Goal: Task Accomplishment & Management: Complete application form

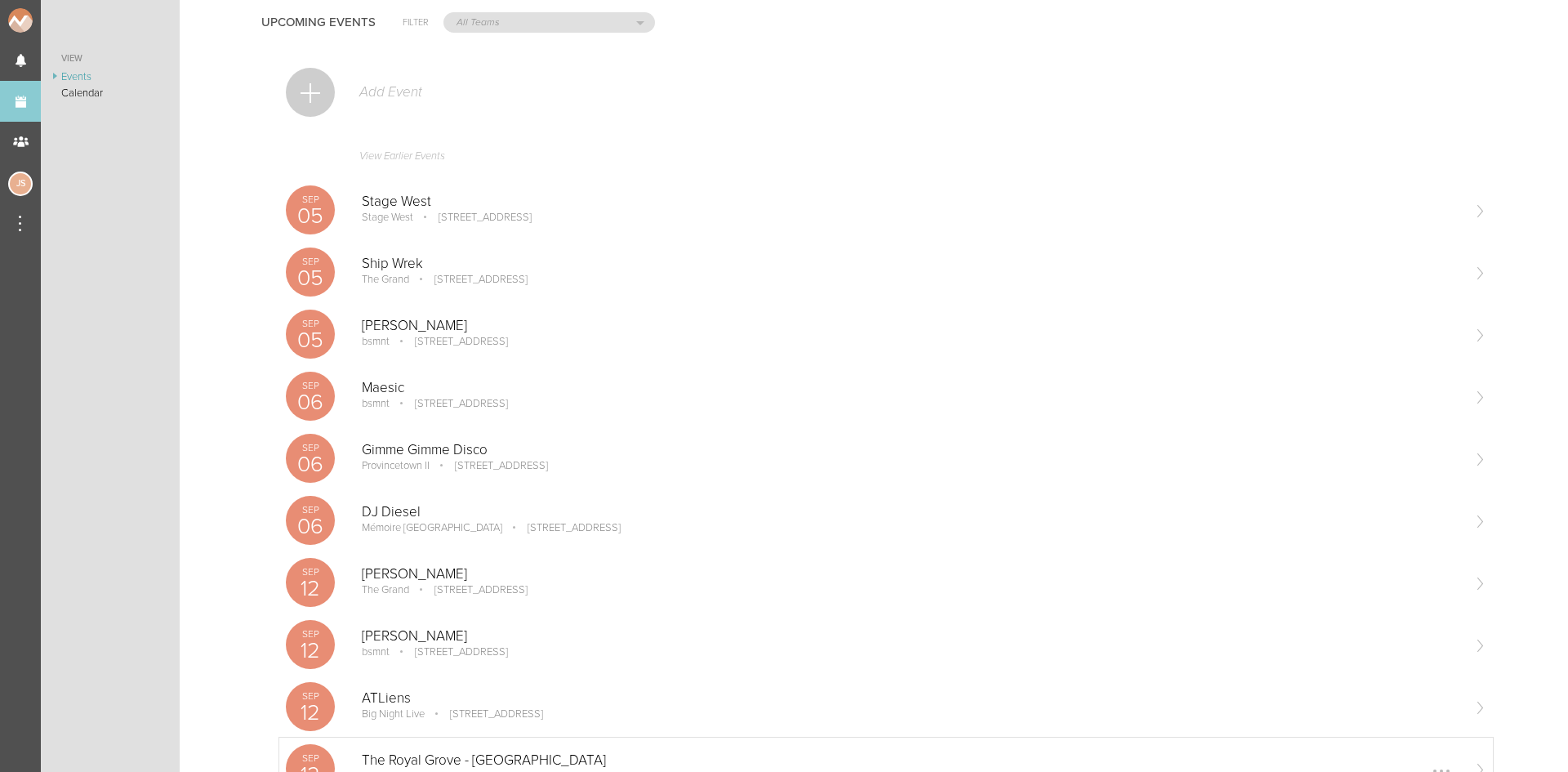
scroll to position [82, 0]
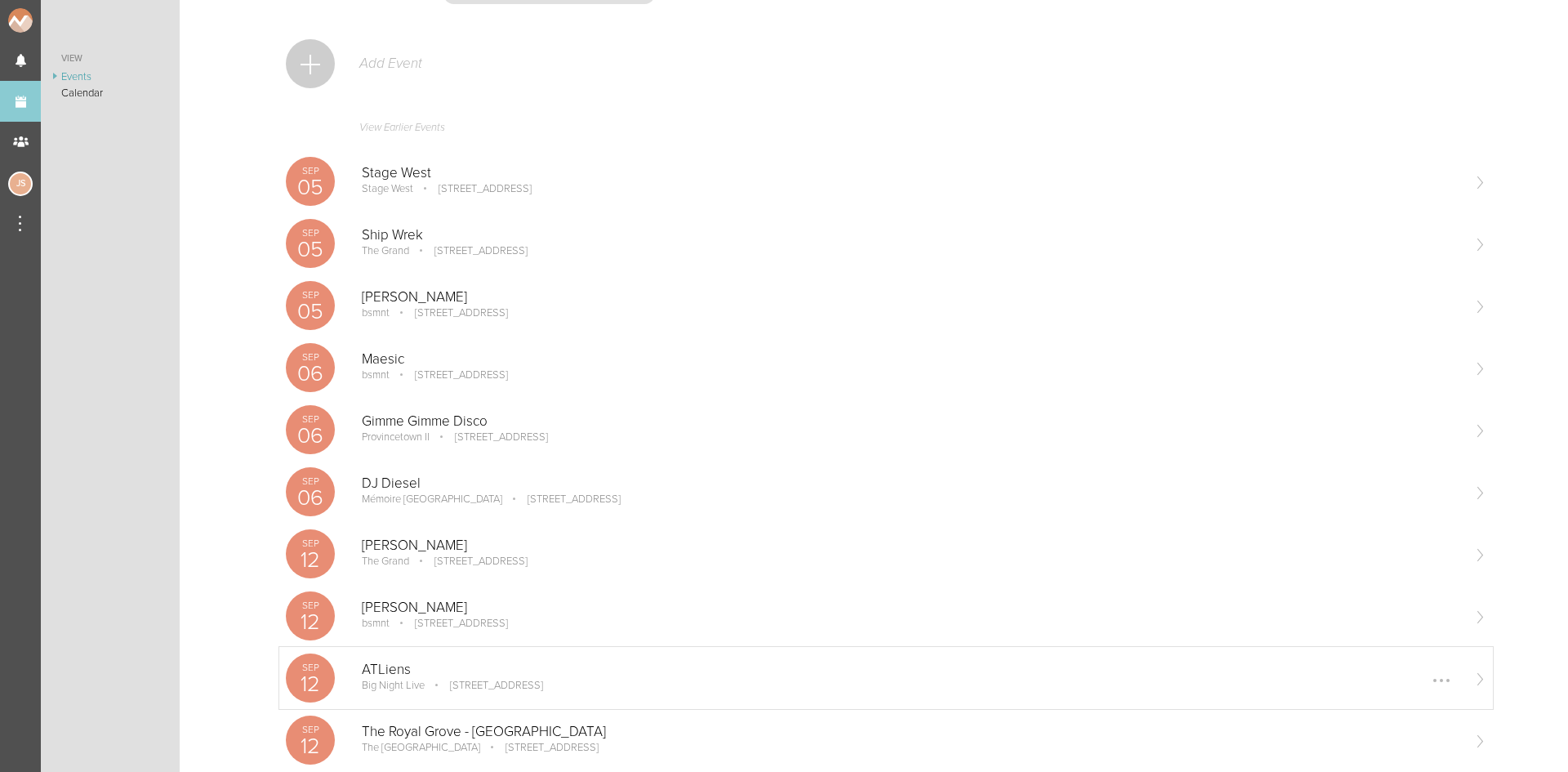
click at [385, 669] on p "ATLiens" at bounding box center [911, 670] width 1099 height 16
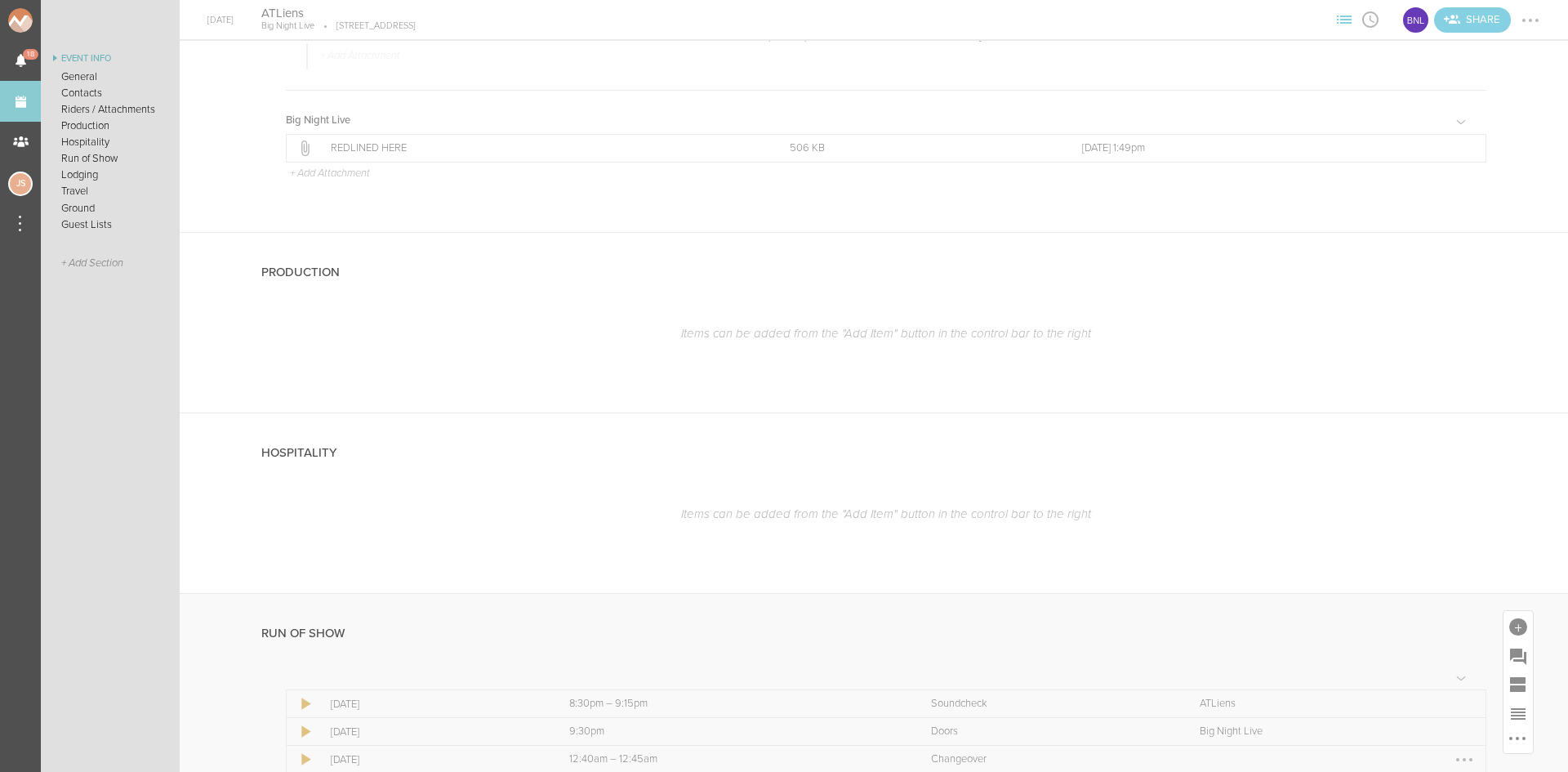
scroll to position [2042, 0]
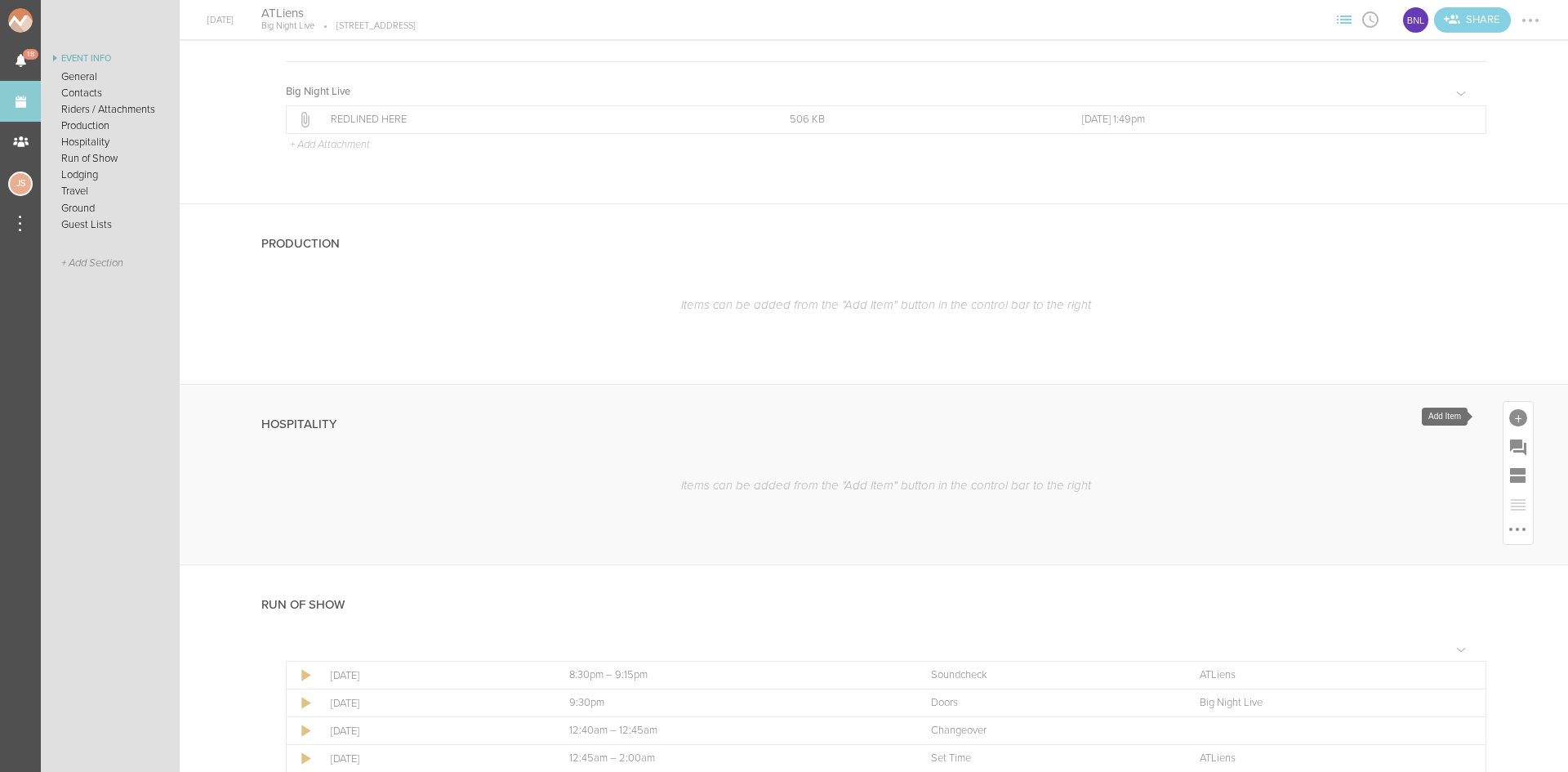
click at [1510, 412] on div at bounding box center [1518, 418] width 18 height 18
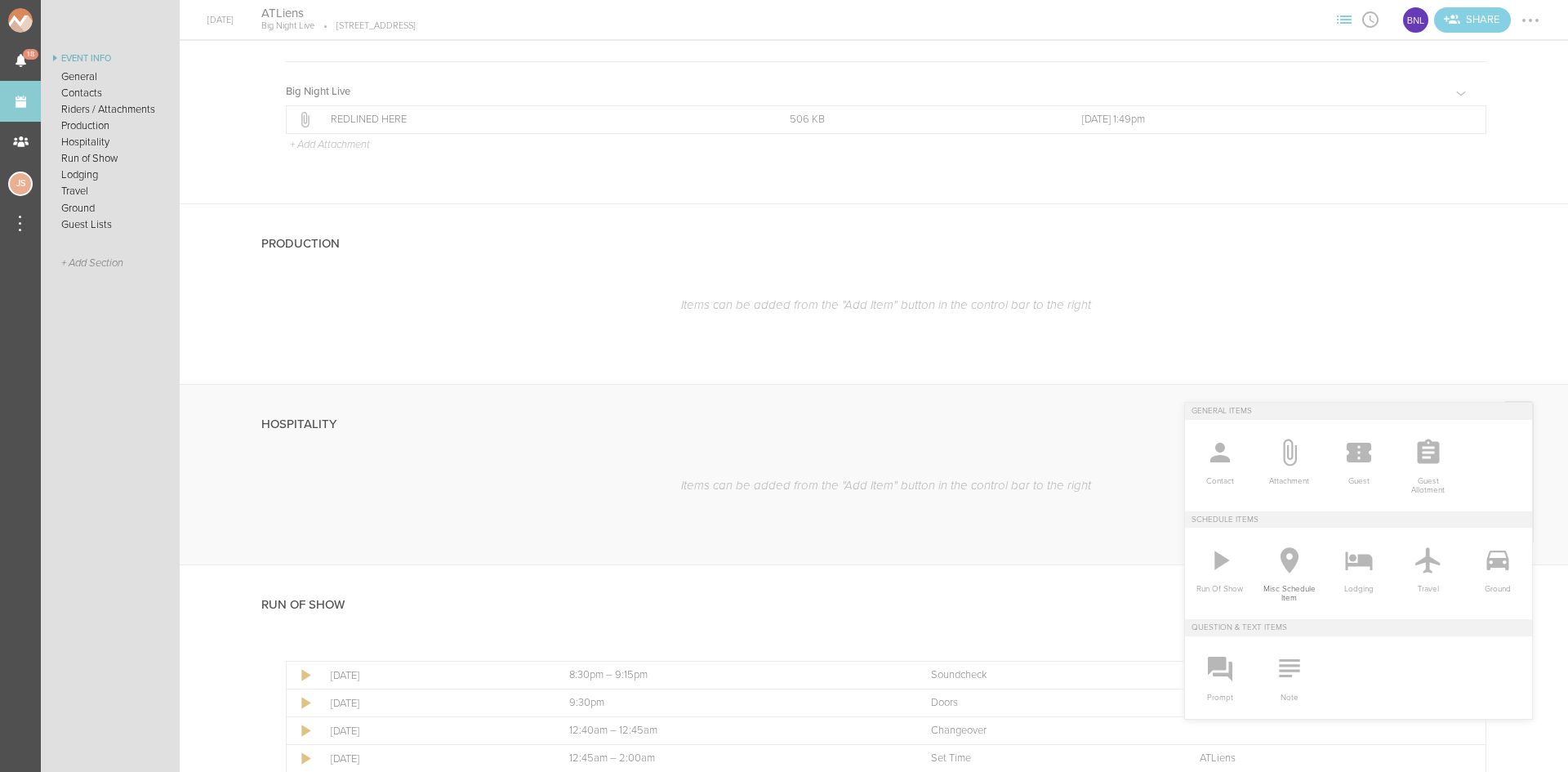
click at [1277, 555] on icon at bounding box center [1290, 560] width 33 height 33
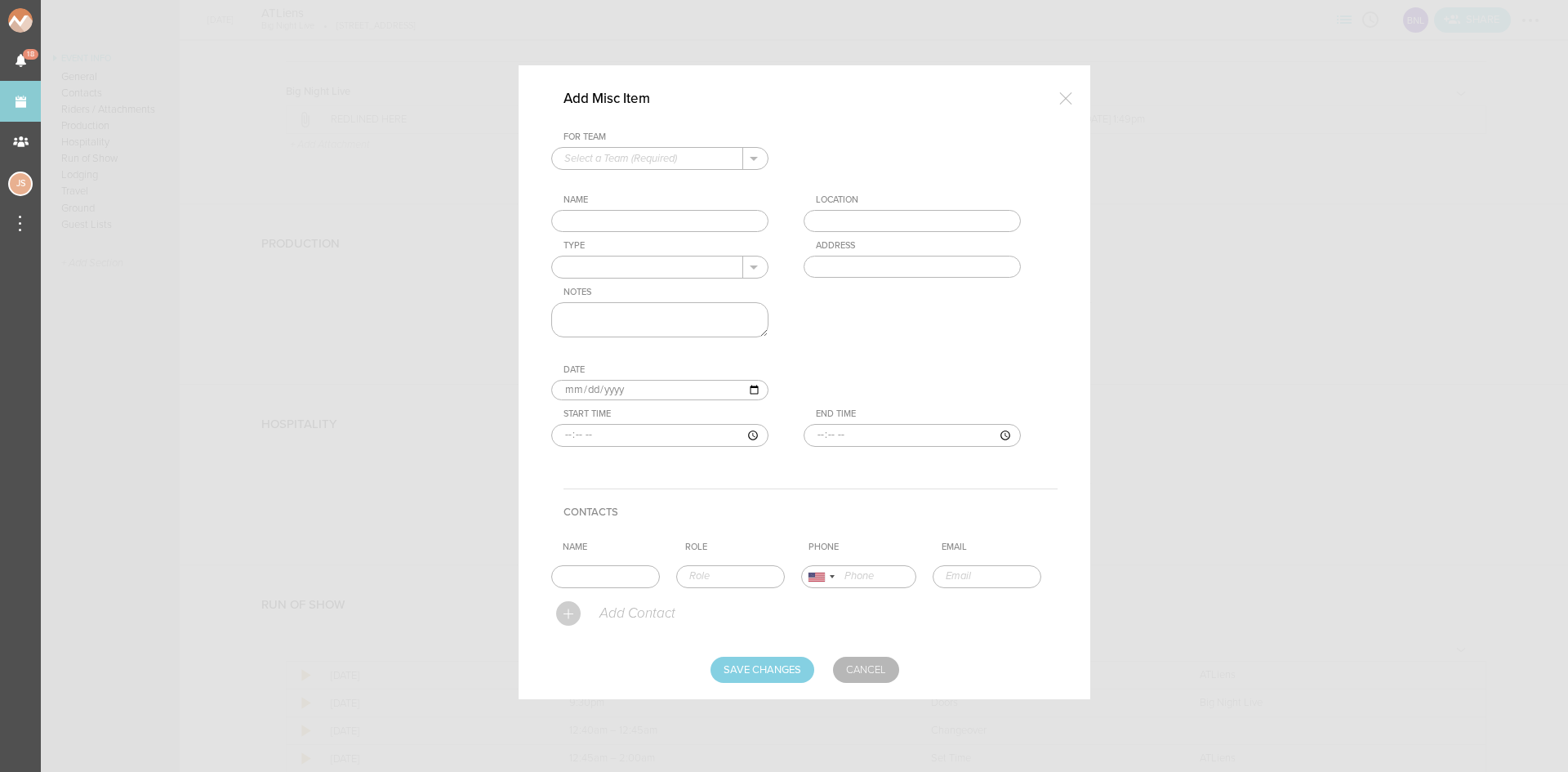
drag, startPoint x: 683, startPoint y: 151, endPoint x: 683, endPoint y: 161, distance: 10.0
click at [683, 151] on input "text" at bounding box center [648, 158] width 191 height 21
click at [684, 187] on p "Big Night Live" at bounding box center [660, 185] width 191 height 28
type input "Big Night Live"
click at [680, 216] on input "text" at bounding box center [660, 221] width 217 height 23
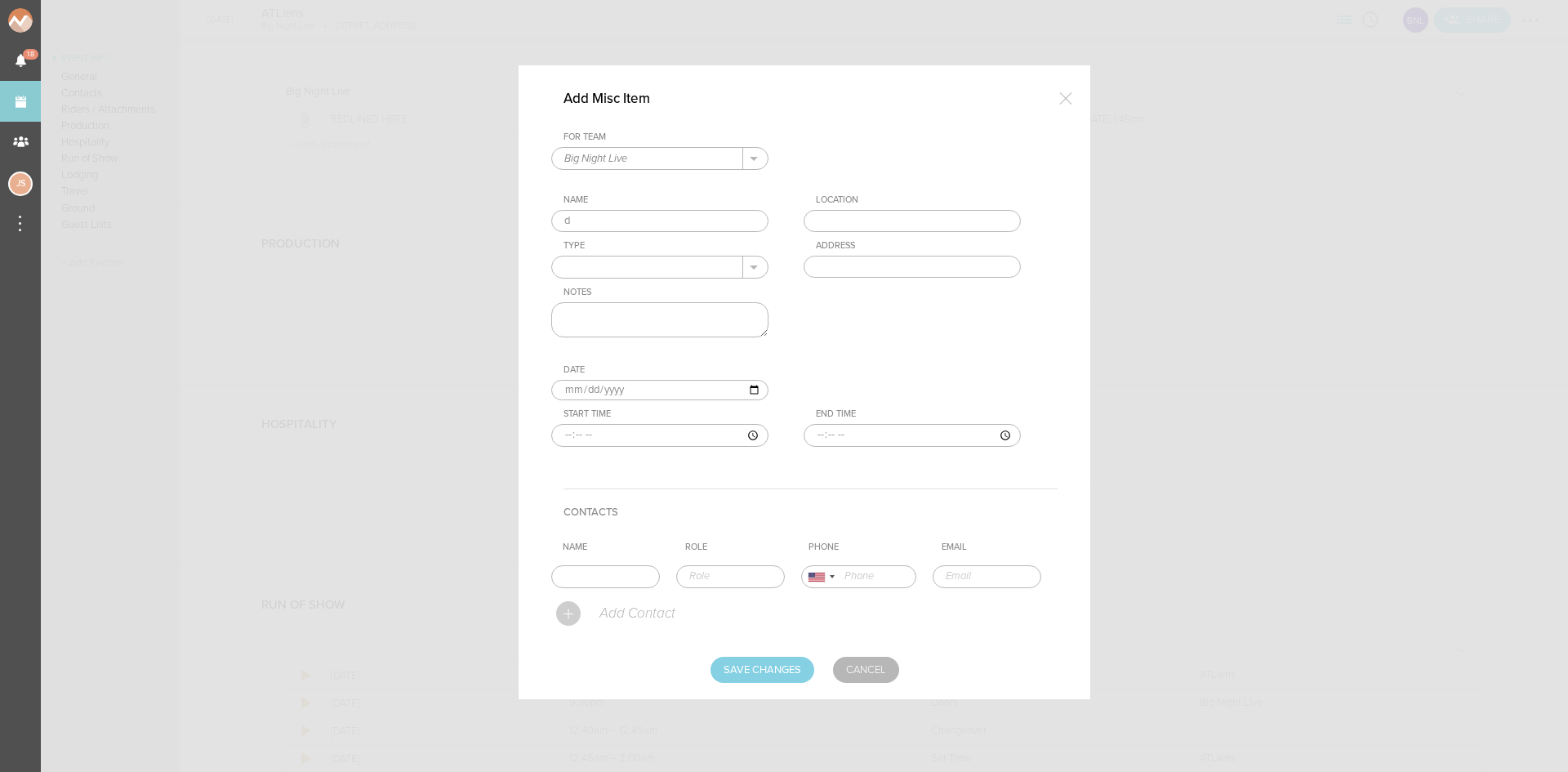
type input "Dinner"
click at [863, 219] on input "text" at bounding box center [912, 221] width 217 height 23
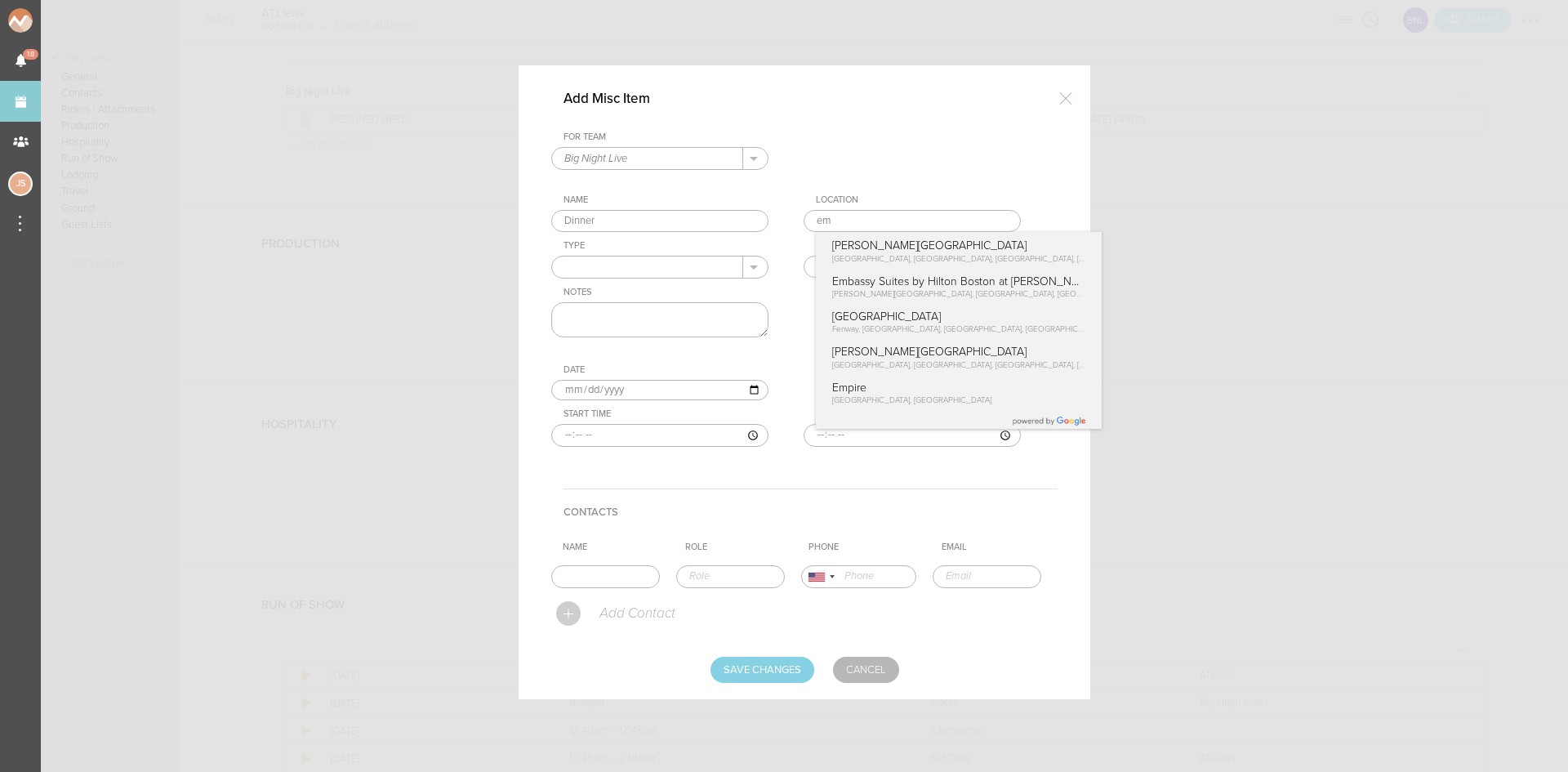
drag, startPoint x: 870, startPoint y: 216, endPoint x: 710, endPoint y: 212, distance: 160.0
click at [713, 213] on div "For Team Big Night Live + Add New Team Big Night Live . Big Night Live Name Din…" at bounding box center [804, 301] width 506 height 340
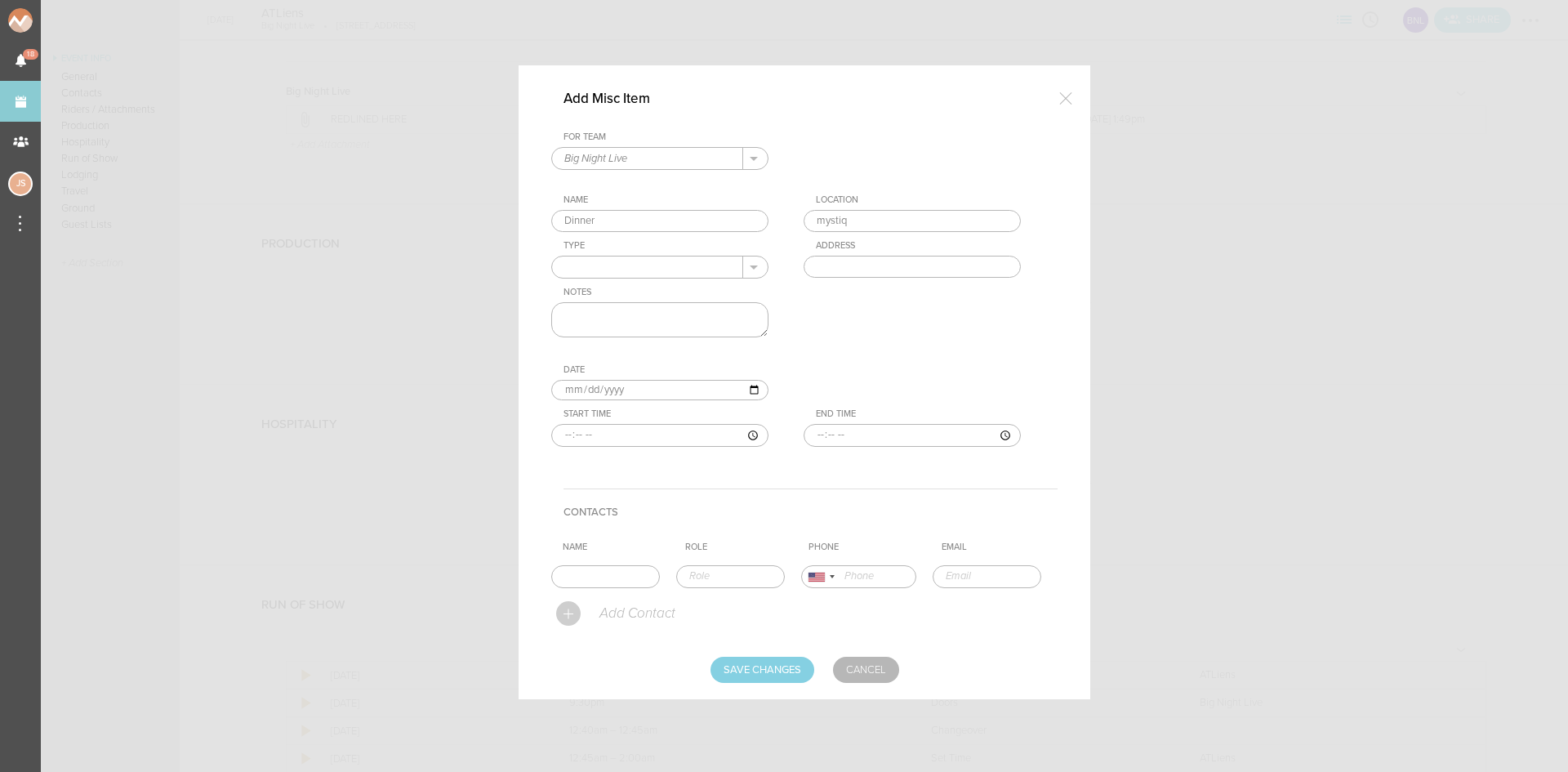
click at [915, 255] on div "For Team Big Night Live + Add New Team Big Night Live . Big Night Live Name Din…" at bounding box center [804, 301] width 506 height 340
type input "Mystique Asian Restaurant & Lounge"
type input "[STREET_ADDRESS]"
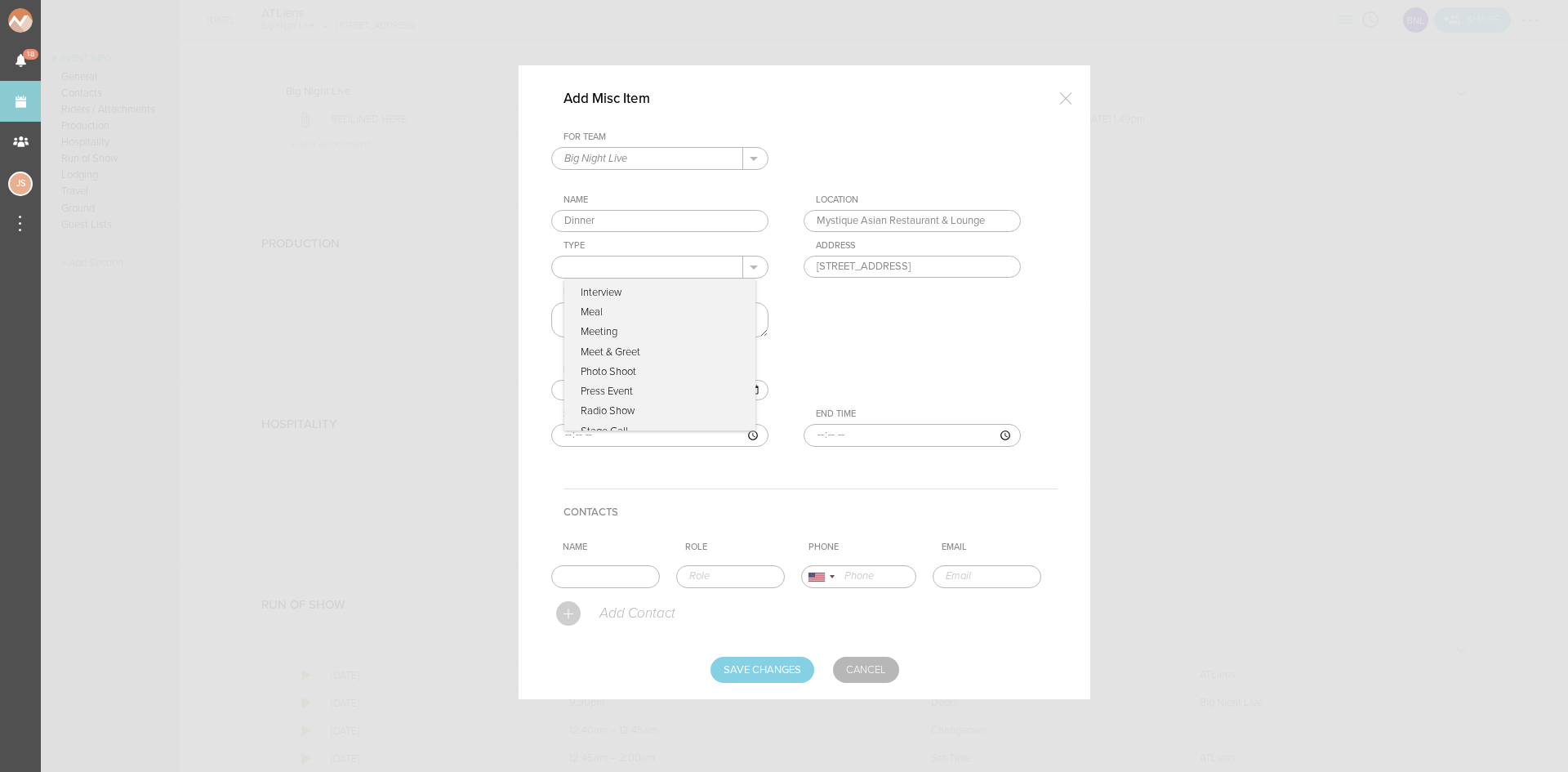
click at [705, 277] on input "text" at bounding box center [648, 267] width 191 height 21
click at [665, 312] on p "Meal" at bounding box center [660, 312] width 191 height 20
type input "Meal"
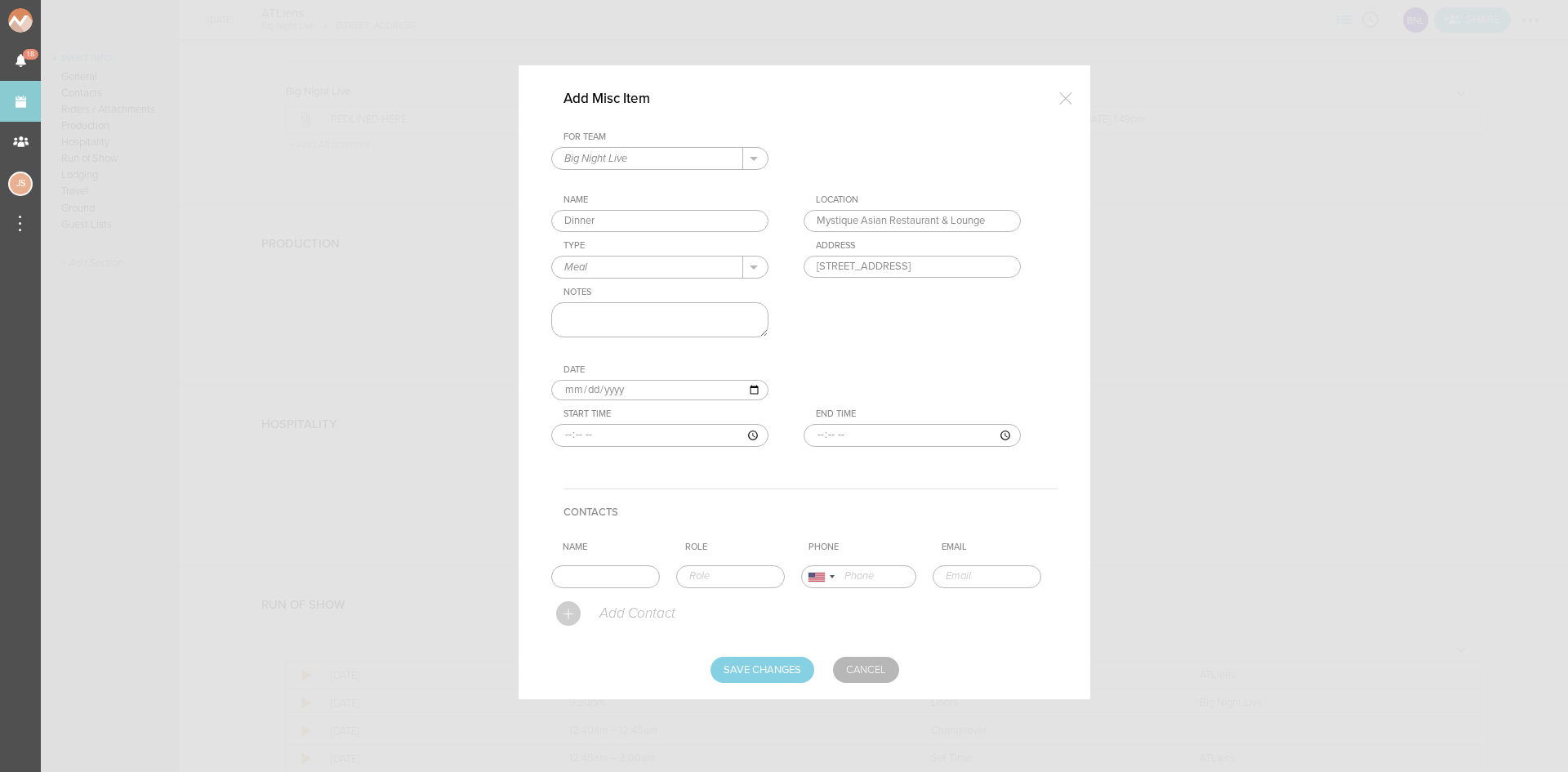
click at [665, 312] on textarea at bounding box center [660, 320] width 217 height 35
type textarea "50% off"
click at [566, 431] on input "time" at bounding box center [660, 435] width 217 height 23
type input "21:30"
type input "23:00"
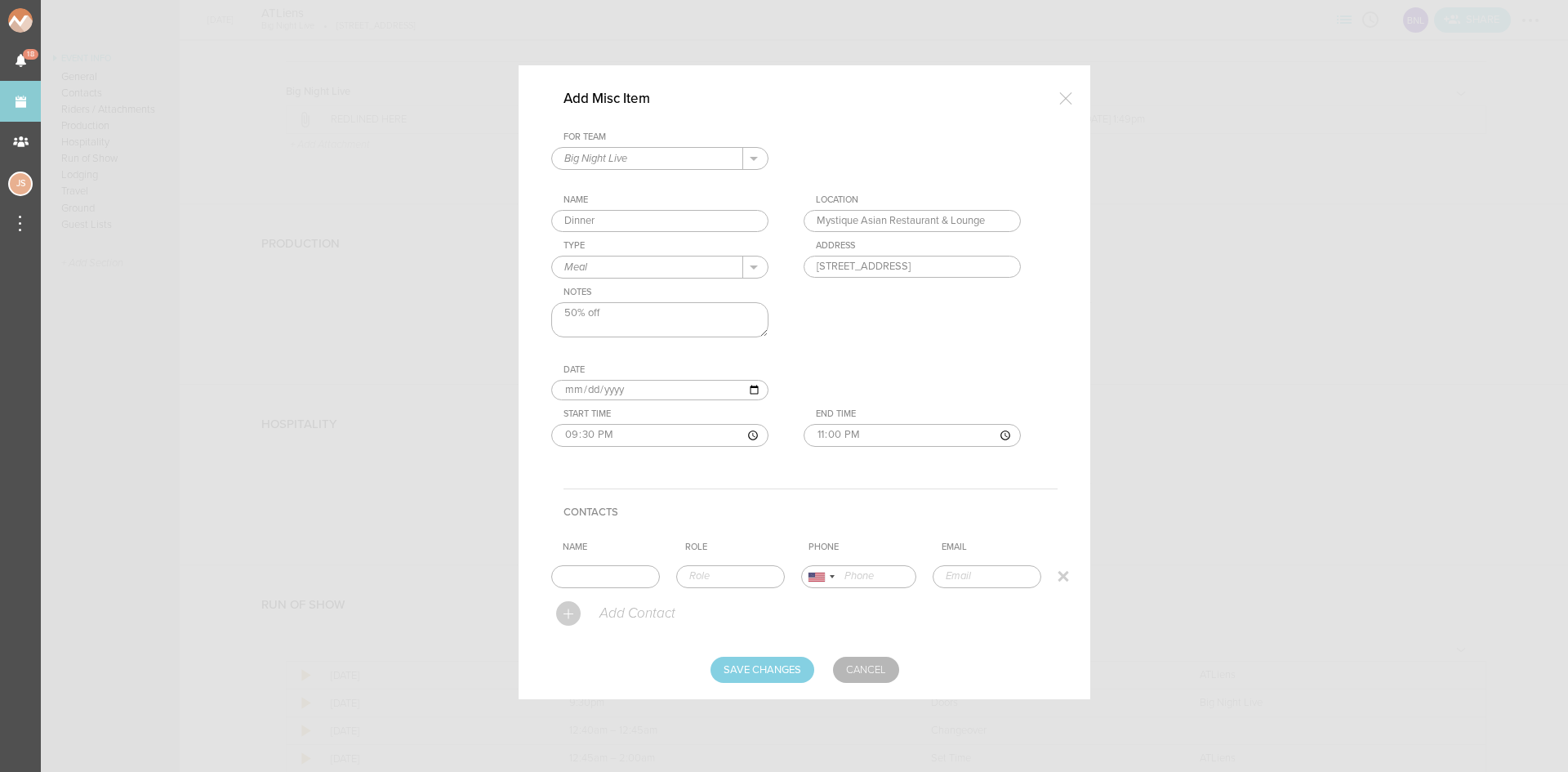
click at [655, 578] on input "text" at bounding box center [605, 577] width 109 height 23
type input "[PERSON_NAME]"
type input "Artist Tour Manager"
type input "14803889972"
type input "[EMAIL_ADDRESS][DOMAIN_NAME]"
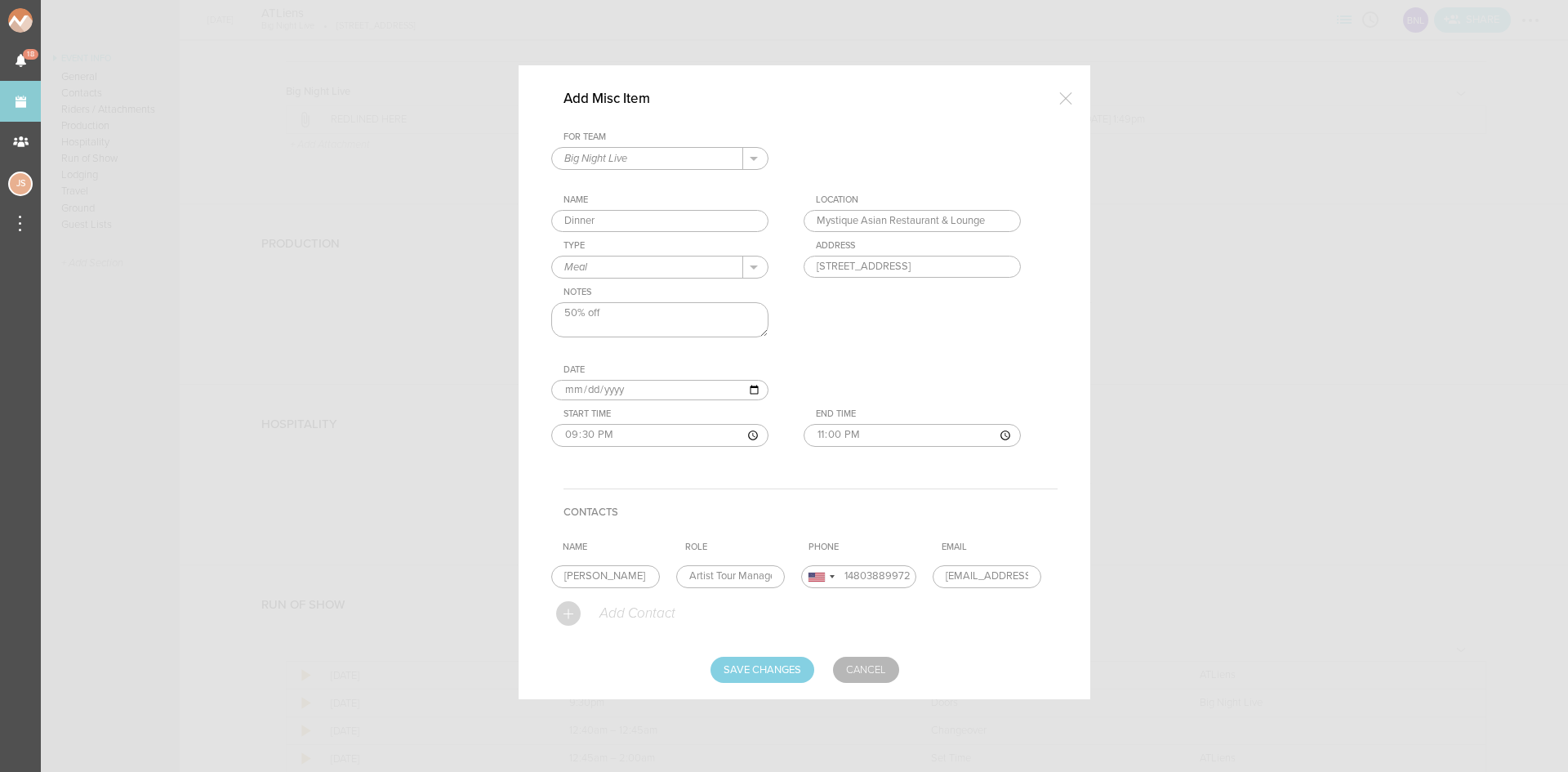
click at [658, 609] on form "For Team Big Night Live + Add New Team Big Night Live . Big Night Live Name Din…" at bounding box center [804, 406] width 506 height 551
click at [767, 666] on input "Save Changes" at bounding box center [762, 670] width 103 height 26
type input "Saving..."
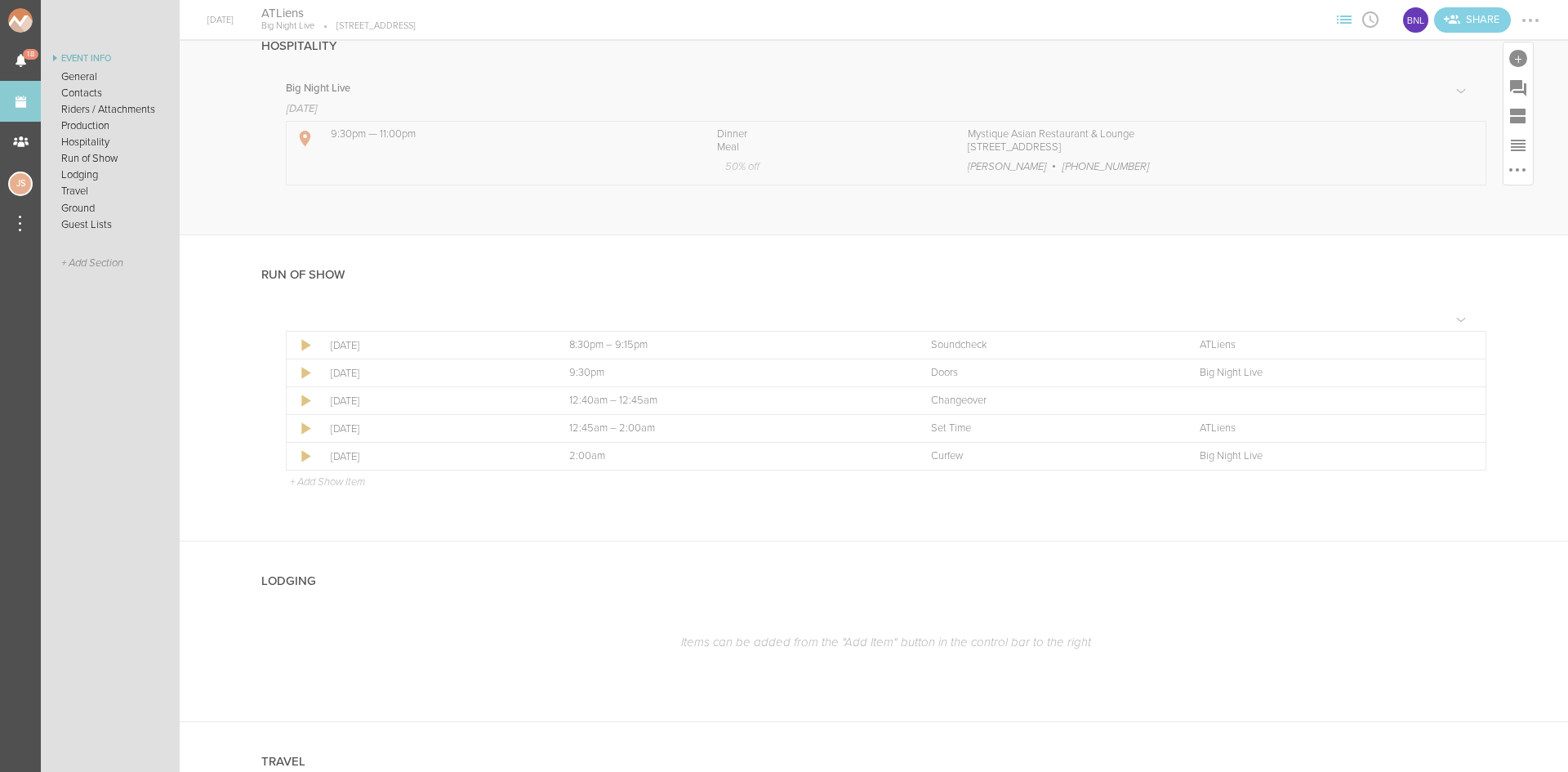
scroll to position [2286, 0]
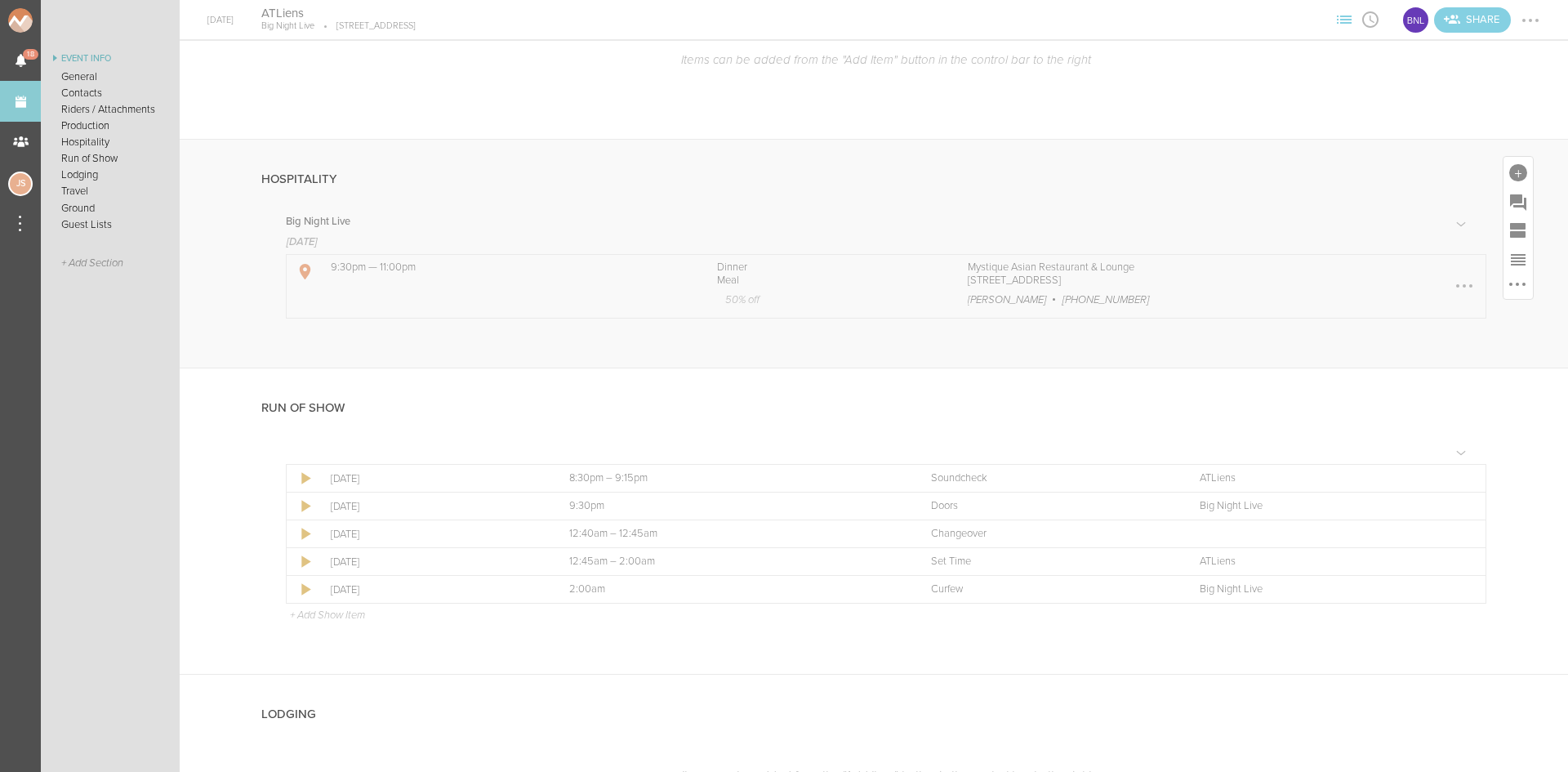
click at [1455, 284] on div at bounding box center [1465, 286] width 26 height 26
click at [1399, 290] on link "Edit Item" at bounding box center [1414, 287] width 126 height 30
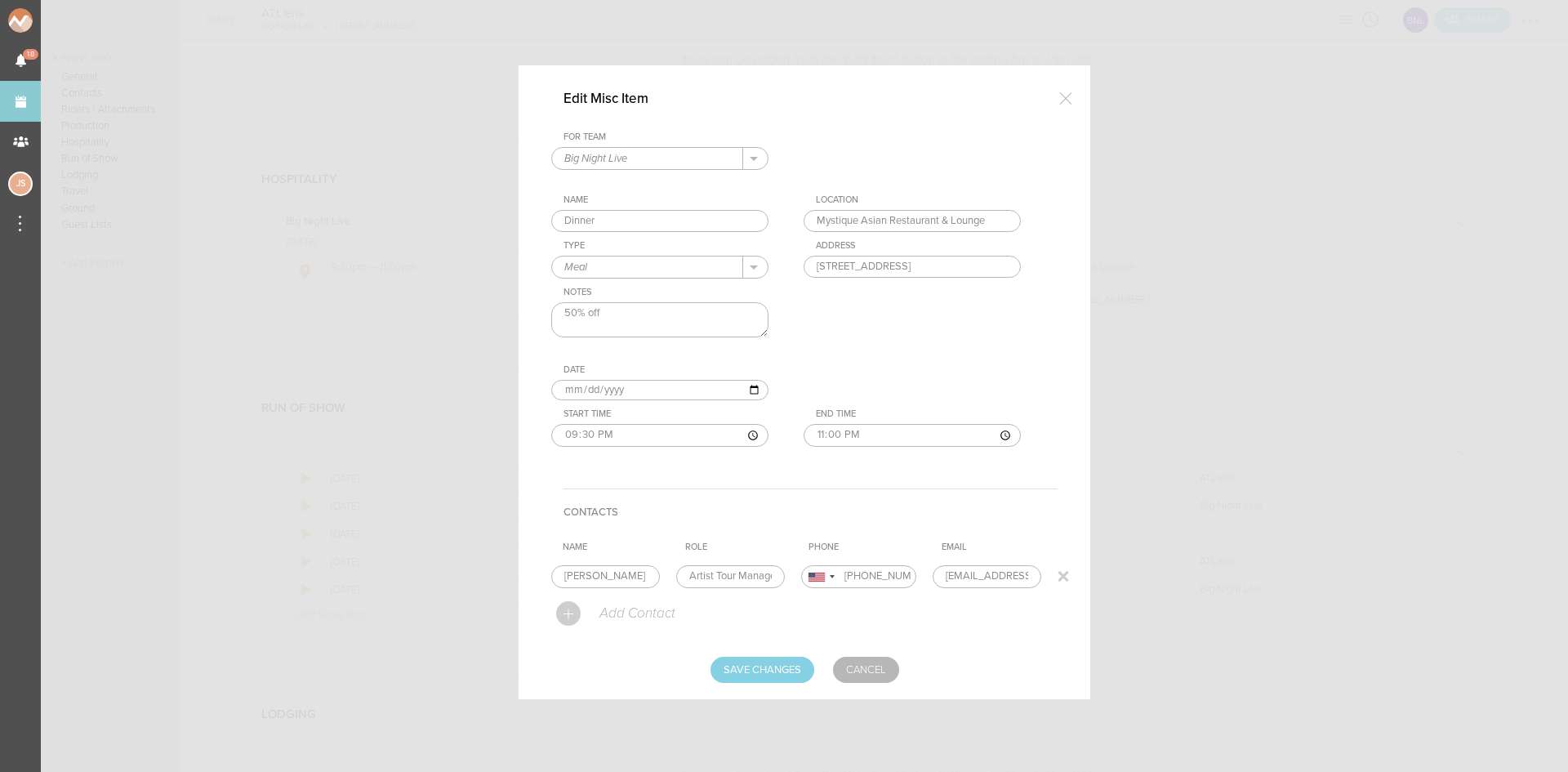
click at [638, 584] on input "[PERSON_NAME]" at bounding box center [605, 577] width 109 height 23
click at [638, 582] on input "[PERSON_NAME]" at bounding box center [605, 577] width 109 height 23
type input "[PERSON_NAME]"
type input "Artist DOS Contact"
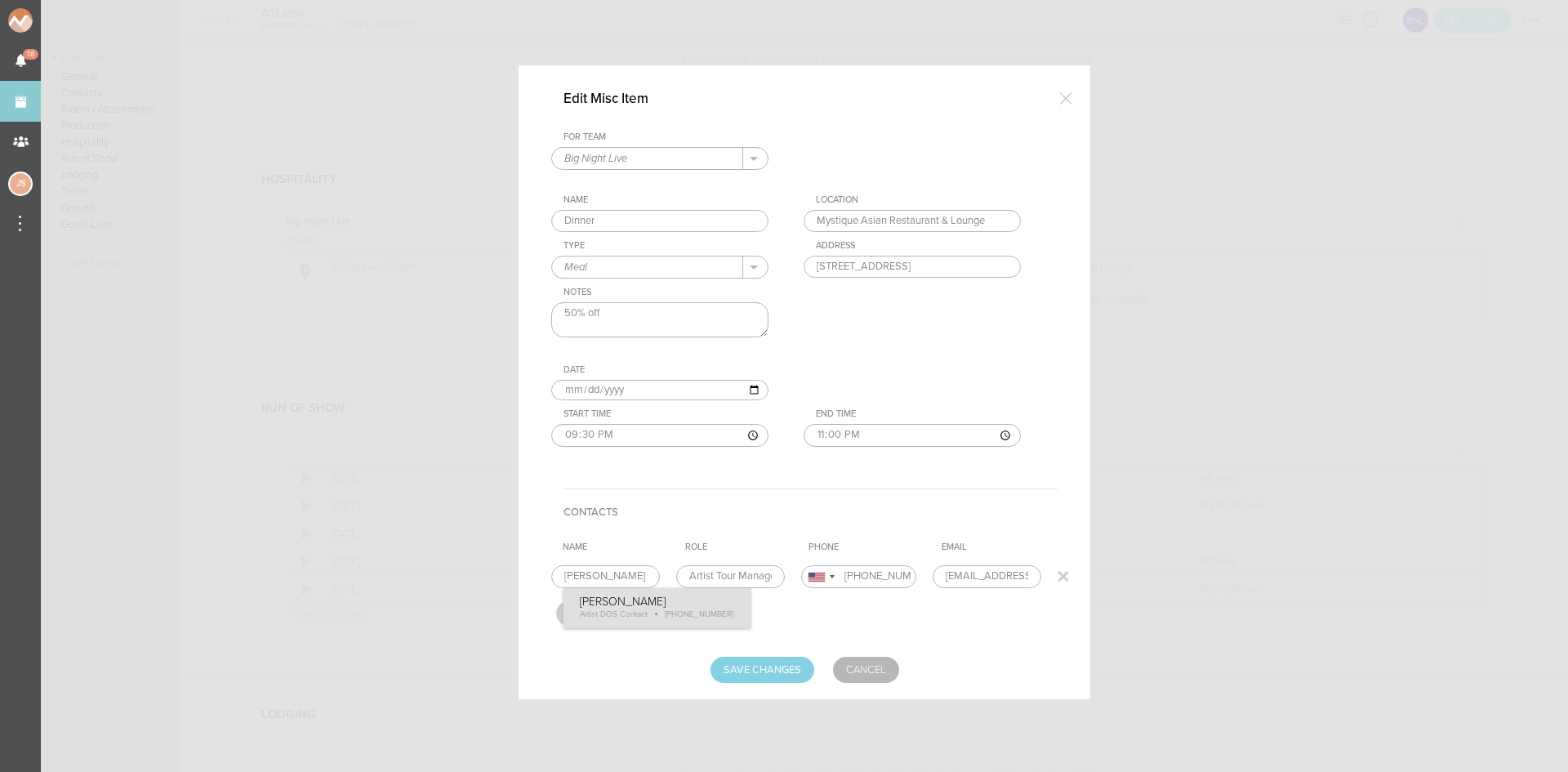
type input "13177017388"
click at [669, 626] on form "For Team Big Night Live + Add New Team Big Night Live . Name Dinner Location My…" at bounding box center [804, 406] width 506 height 551
click at [769, 677] on input "Save Changes" at bounding box center [762, 670] width 103 height 26
type input "Saving..."
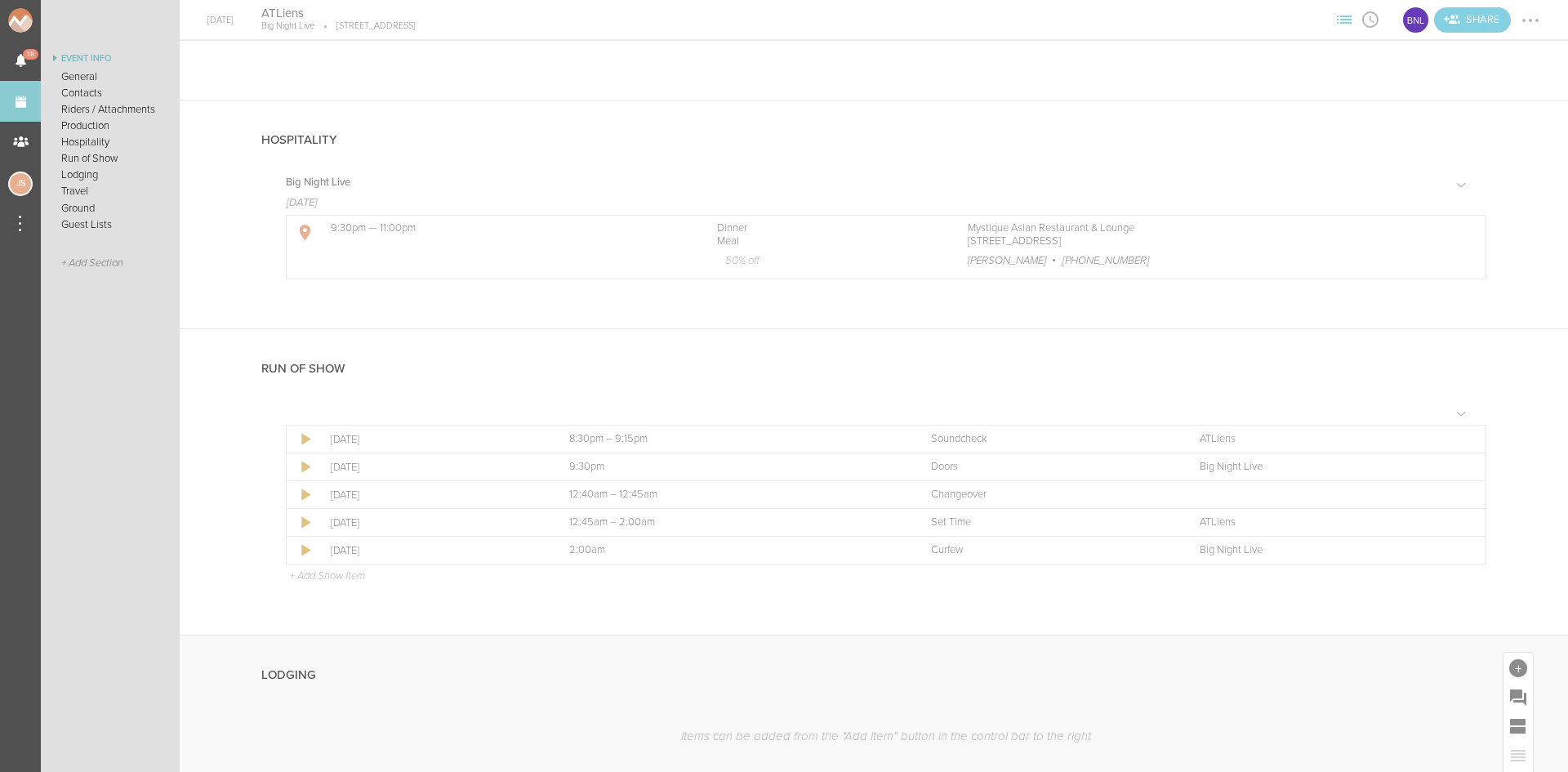
scroll to position [2265, 0]
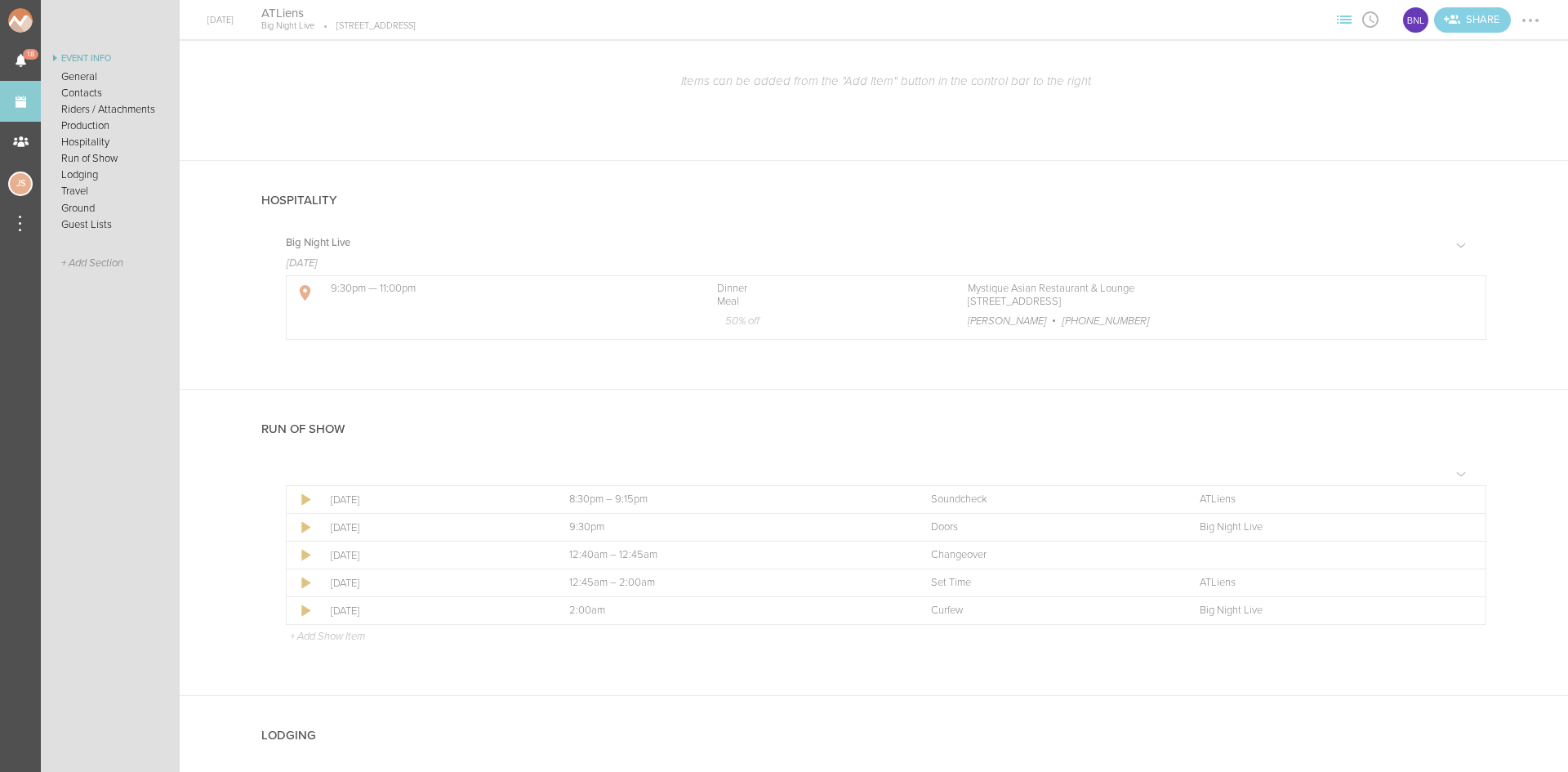
click at [339, 635] on p "+ Add Show Item" at bounding box center [327, 636] width 76 height 13
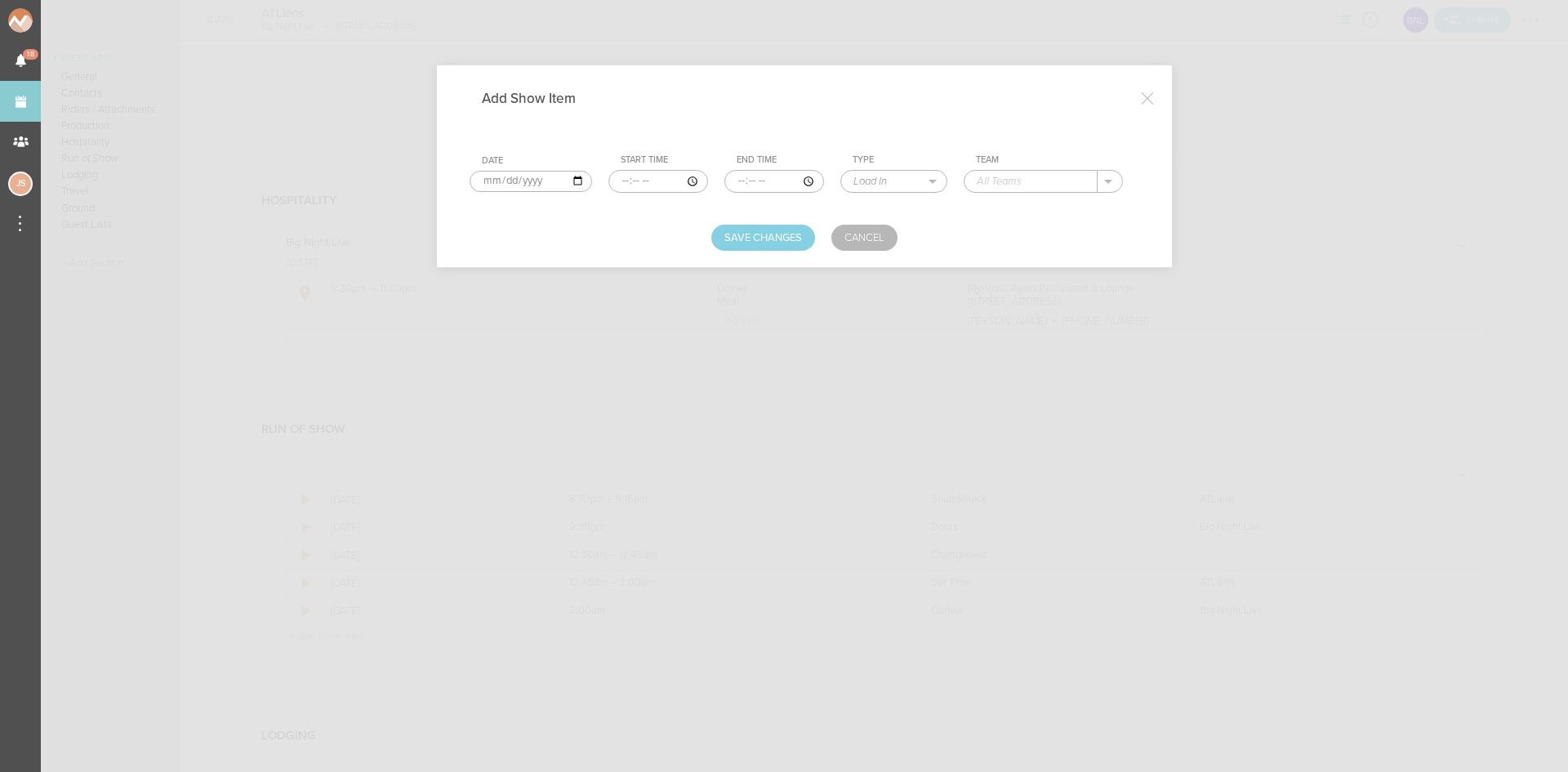
click at [616, 175] on input "time" at bounding box center [658, 181] width 100 height 23
type input "21:30"
type input "22:15"
select select "Set Time"
type input "Extrakt"
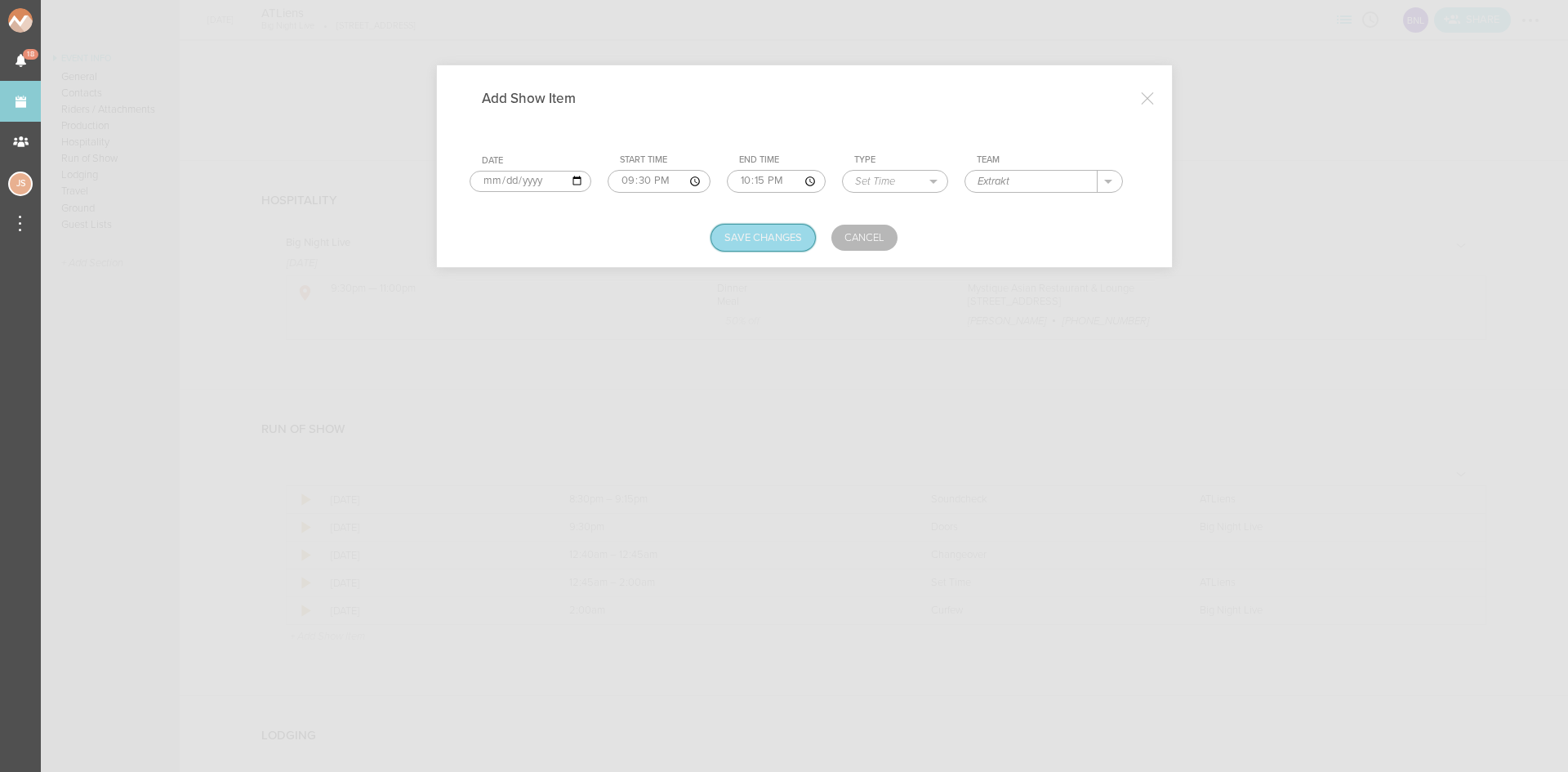
click at [777, 235] on button "Save Changes" at bounding box center [763, 238] width 103 height 26
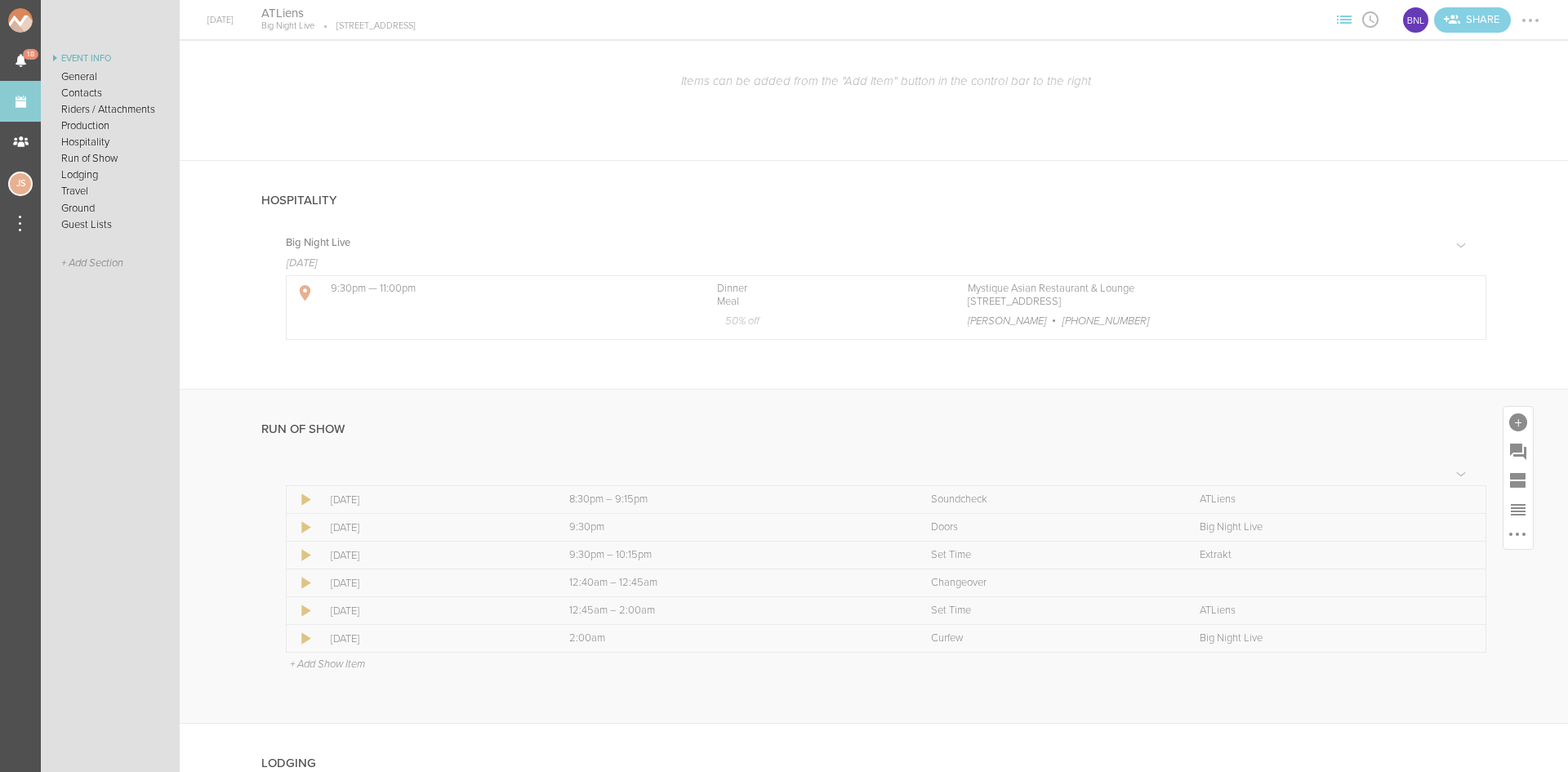
click at [323, 663] on p "+ Add Show Item" at bounding box center [327, 663] width 76 height 13
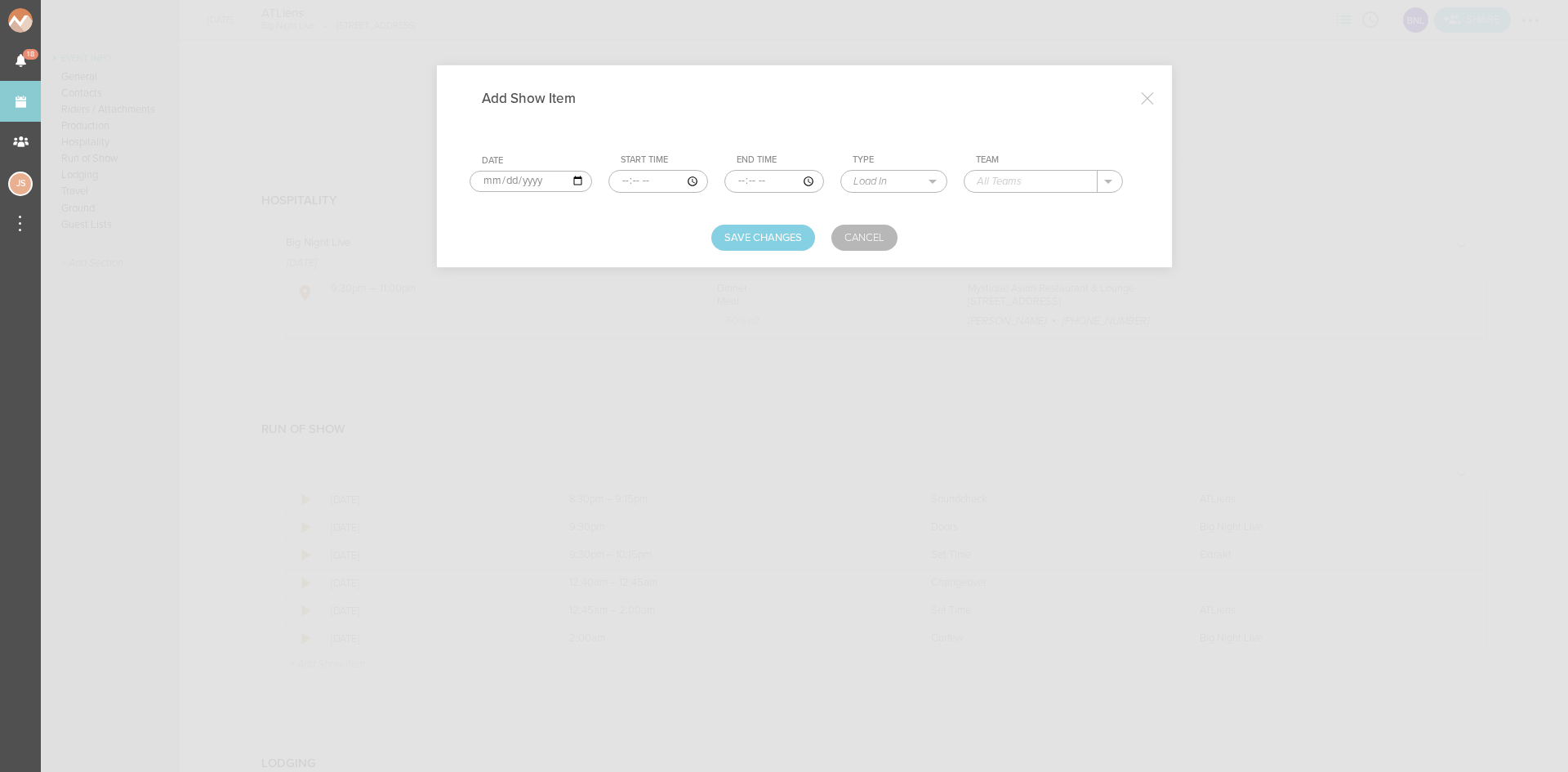
click at [621, 183] on input "time" at bounding box center [658, 181] width 100 height 23
click at [645, 177] on input "22:15" at bounding box center [658, 181] width 100 height 23
type input "22:30"
type input "23:30"
select select "Set Time"
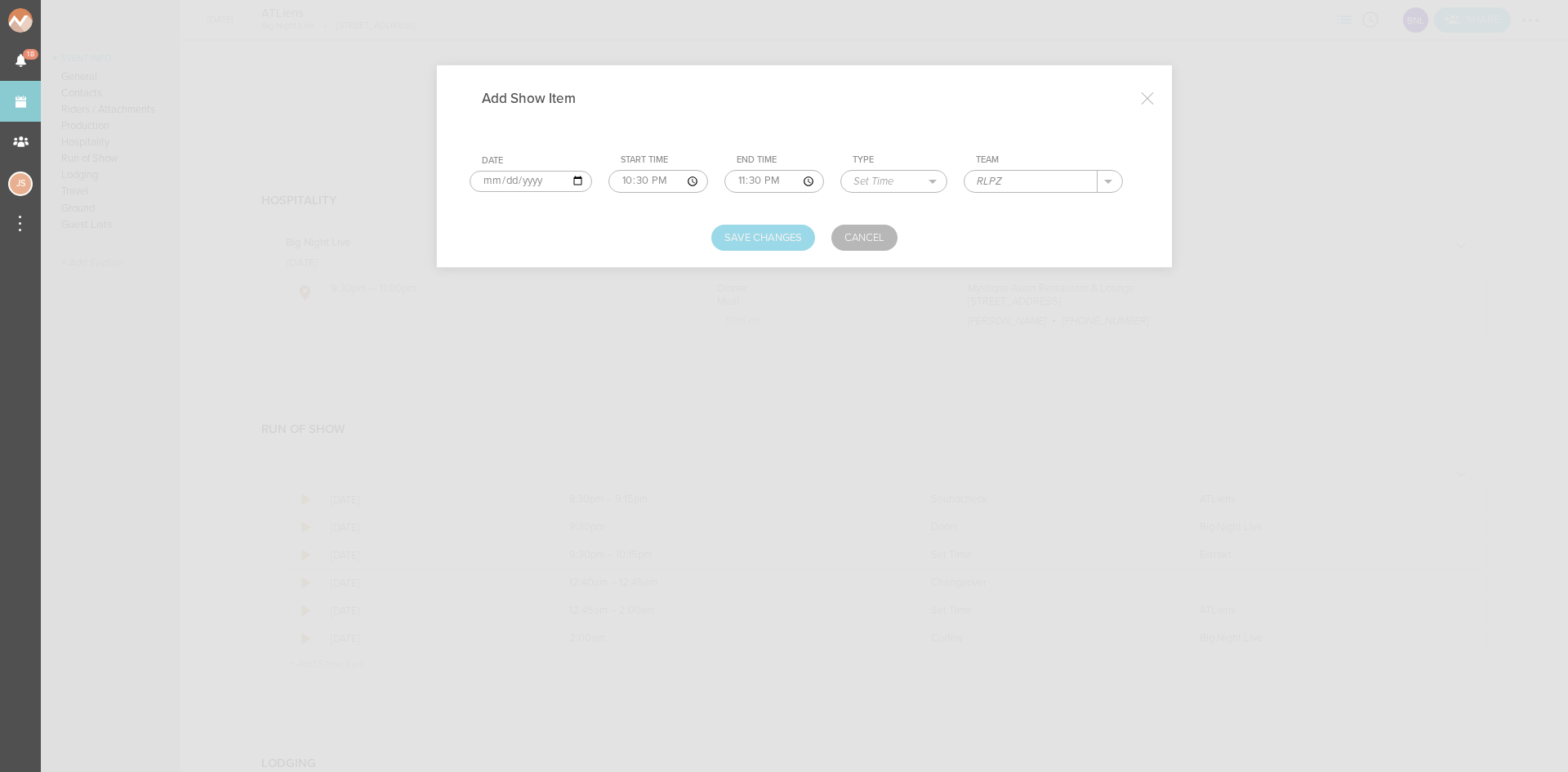
type input "RLPZ"
click at [749, 240] on button "Save Changes" at bounding box center [763, 238] width 103 height 26
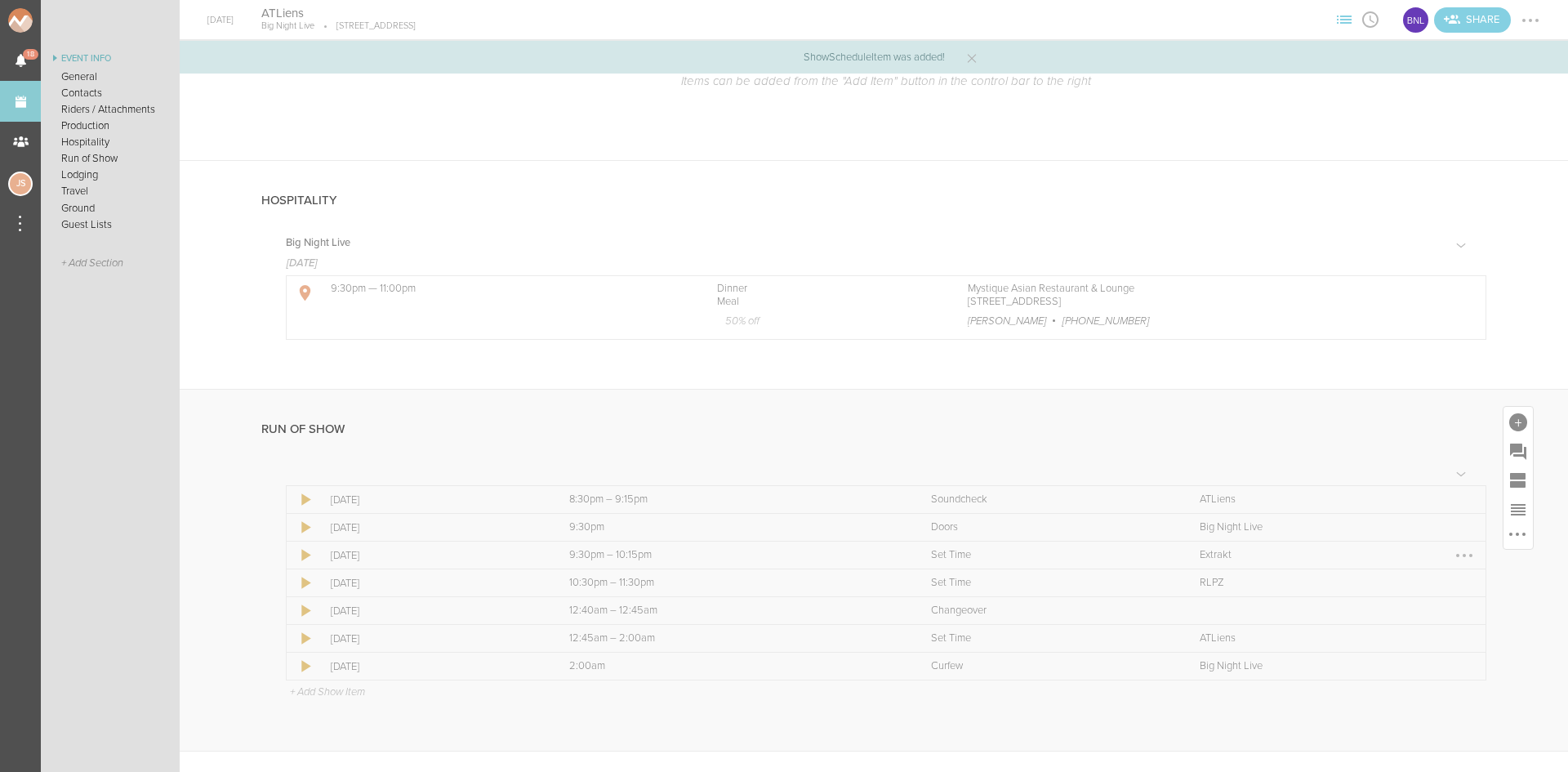
click at [1459, 551] on div at bounding box center [1465, 555] width 26 height 26
click at [1426, 580] on link "Edit Item" at bounding box center [1414, 587] width 126 height 30
select select "Set Time"
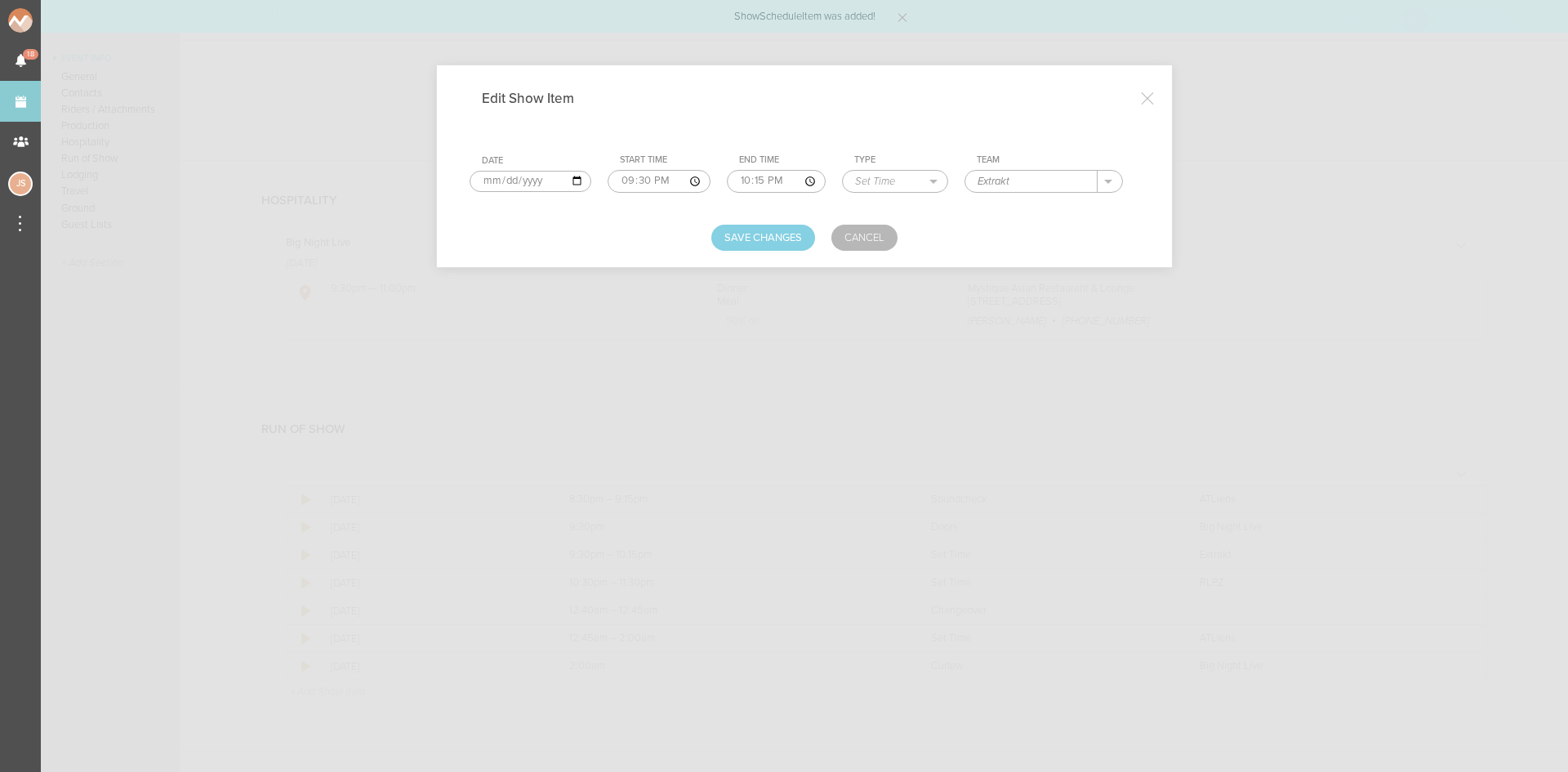
click at [758, 177] on input "22:15" at bounding box center [777, 181] width 99 height 23
type input "22:30"
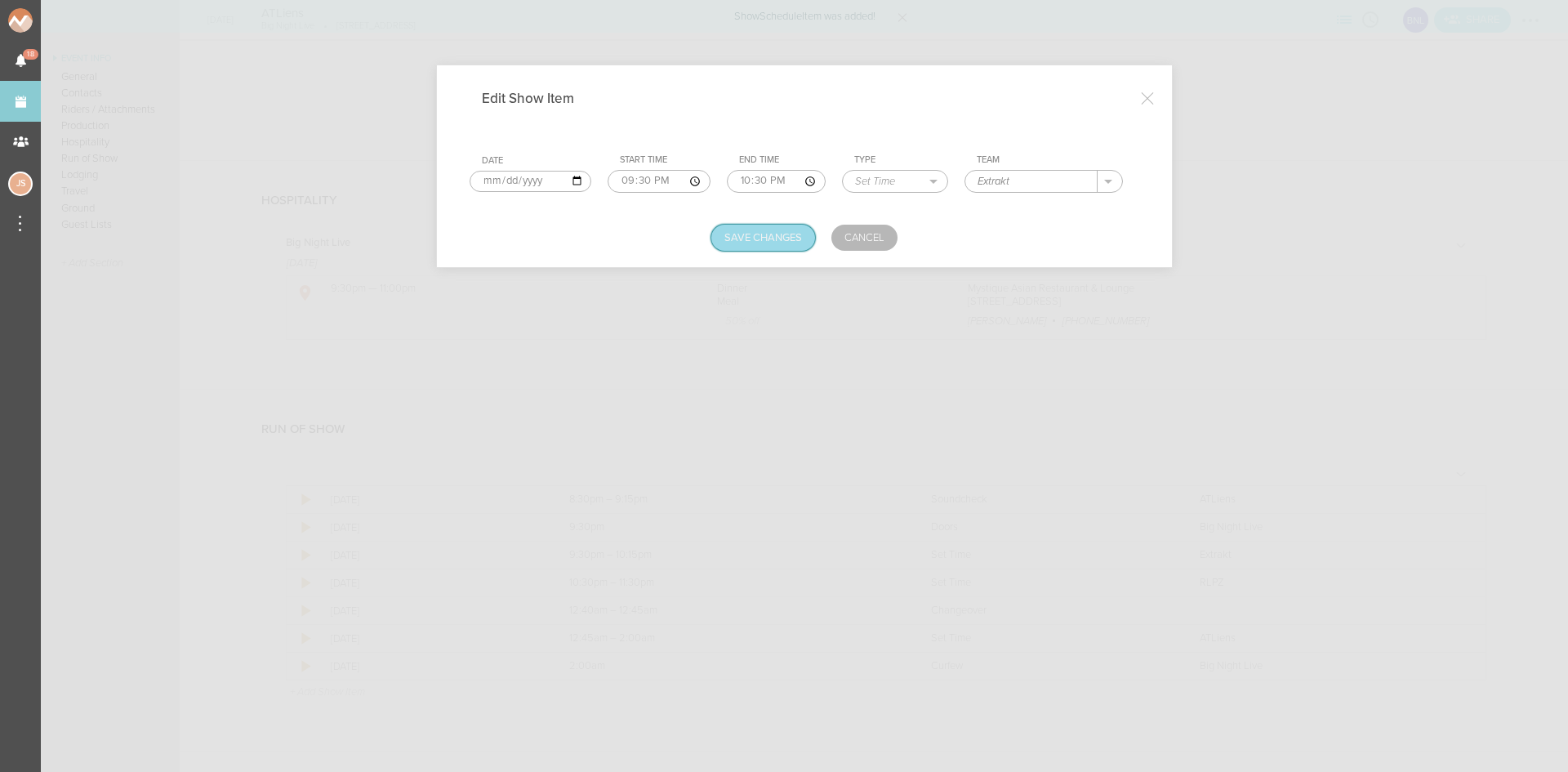
click at [804, 236] on button "Save Changes" at bounding box center [763, 238] width 103 height 26
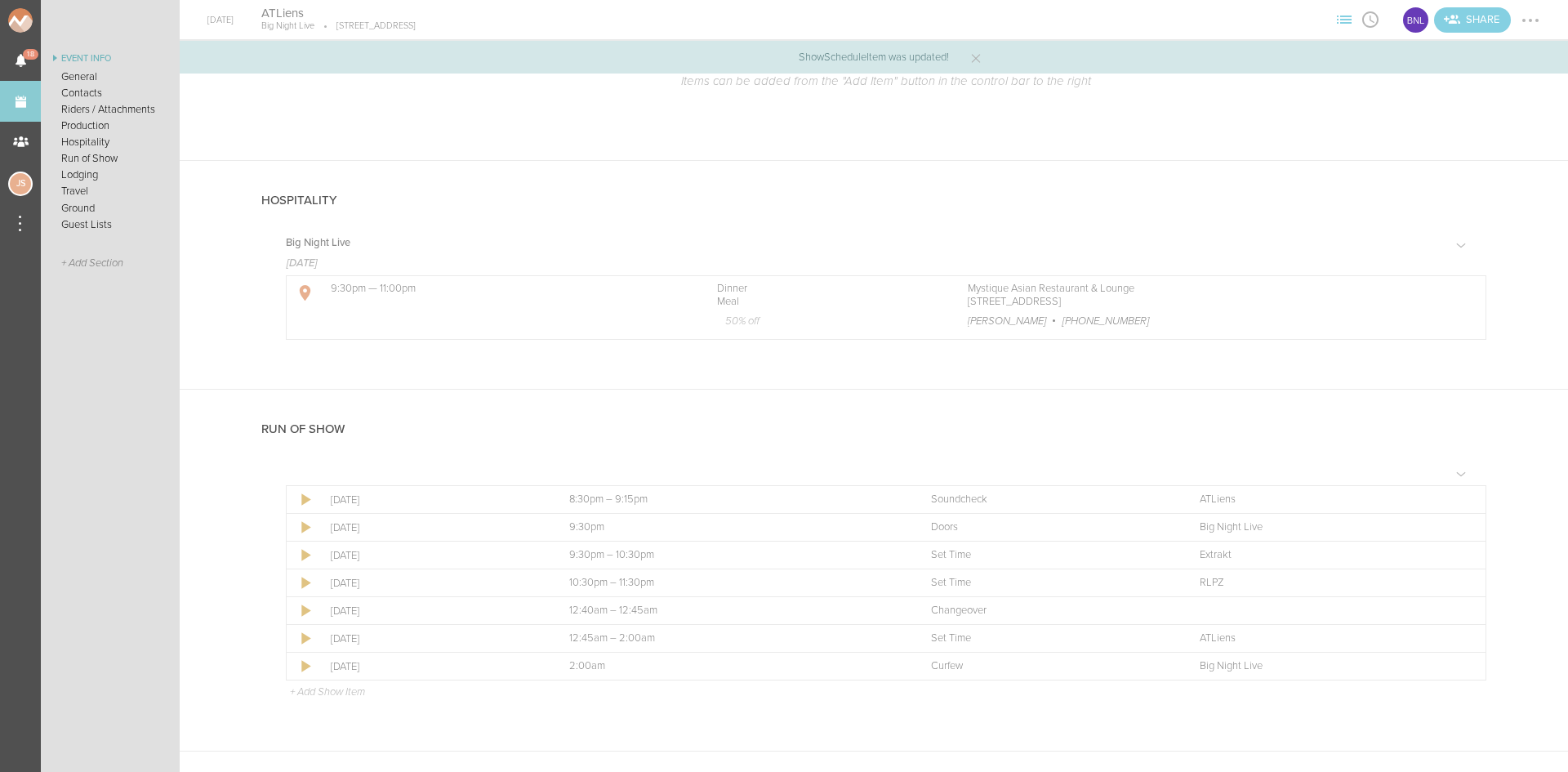
click at [352, 694] on p "+ Add Show Item" at bounding box center [327, 691] width 76 height 13
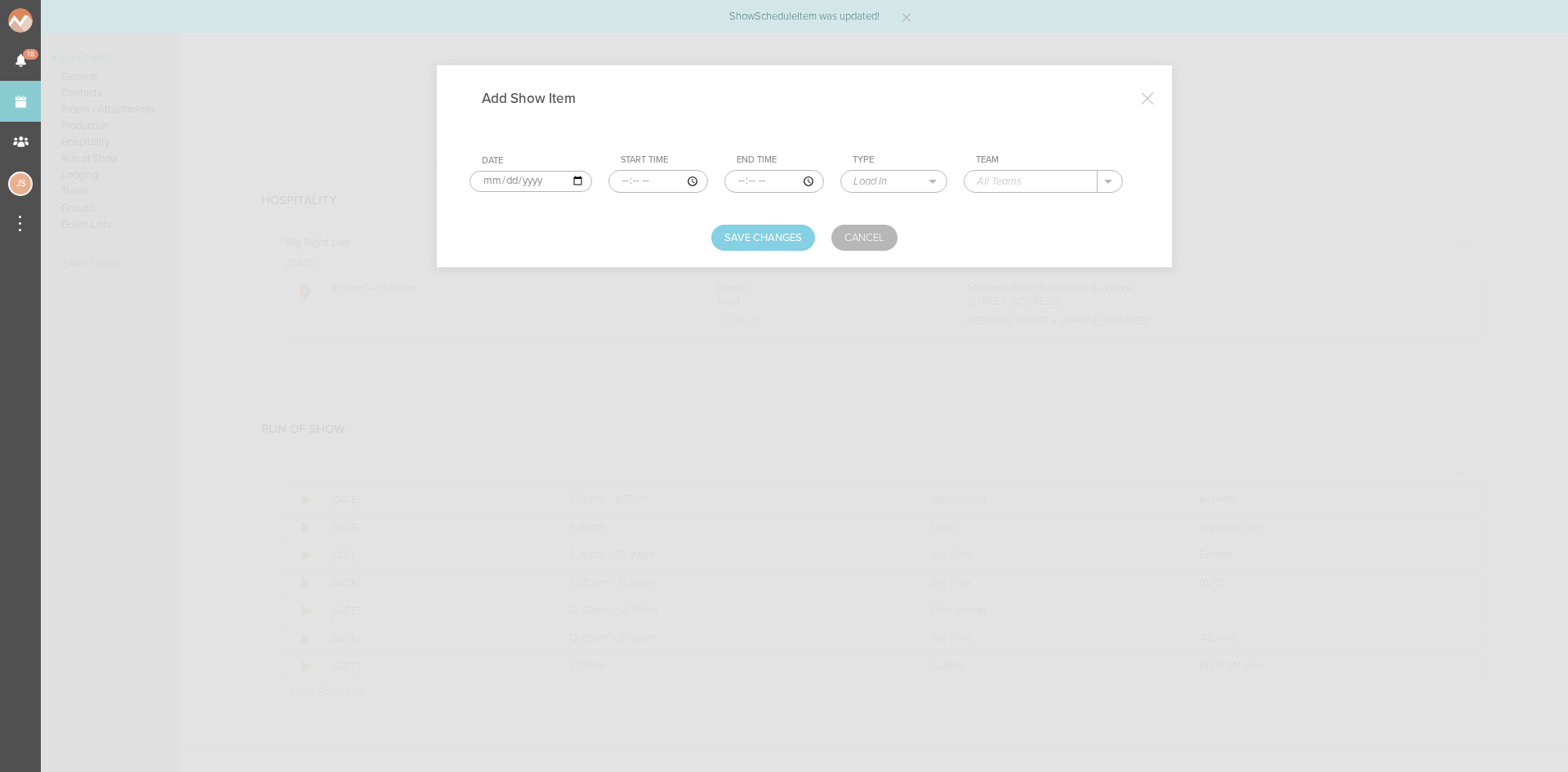
click at [618, 185] on input "time" at bounding box center [658, 181] width 100 height 23
type input "23:30"
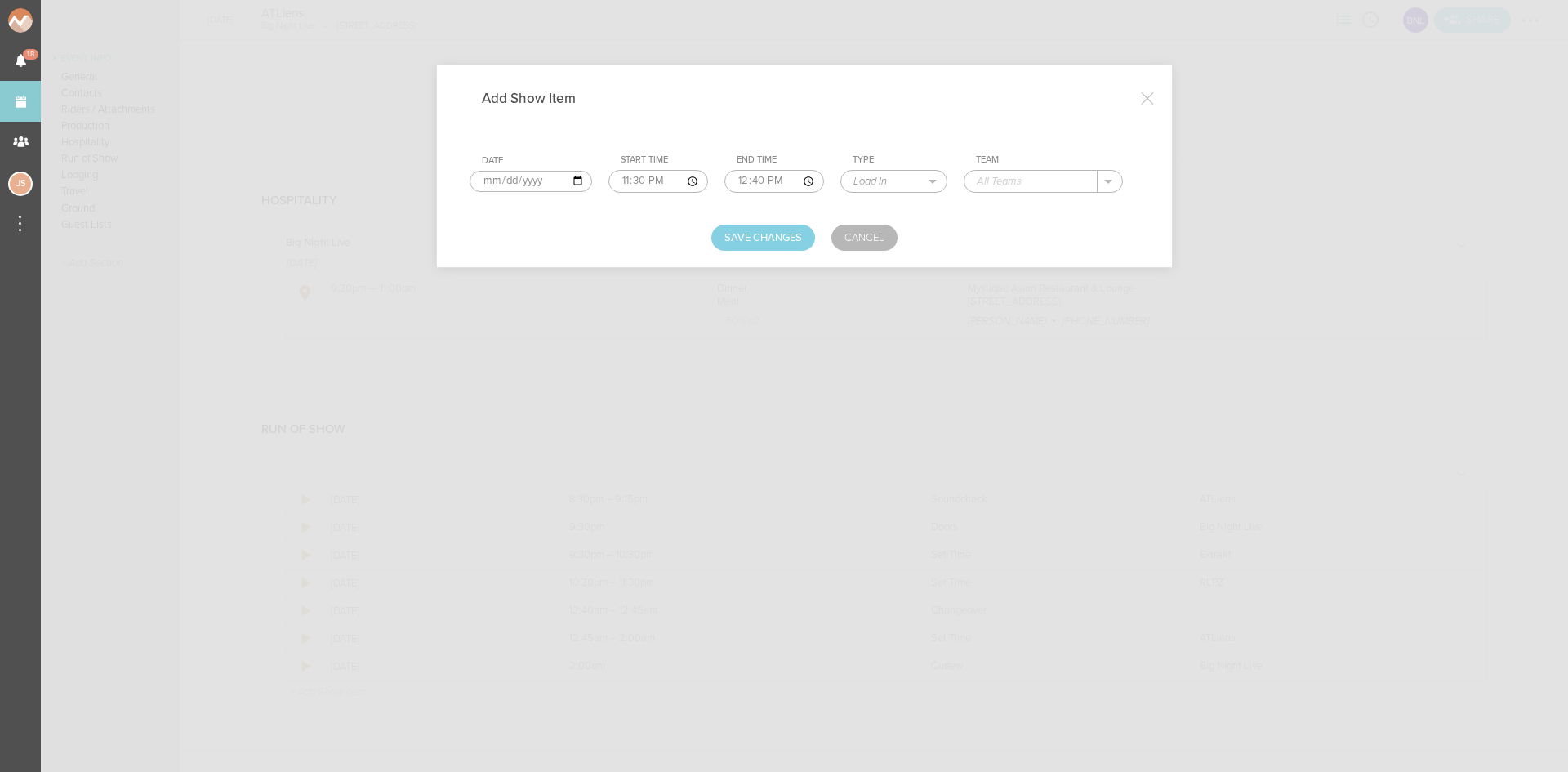
type input "00:40"
select select "Set Time"
type input "Phantasm"
click at [751, 228] on button "Save Changes" at bounding box center [763, 238] width 103 height 26
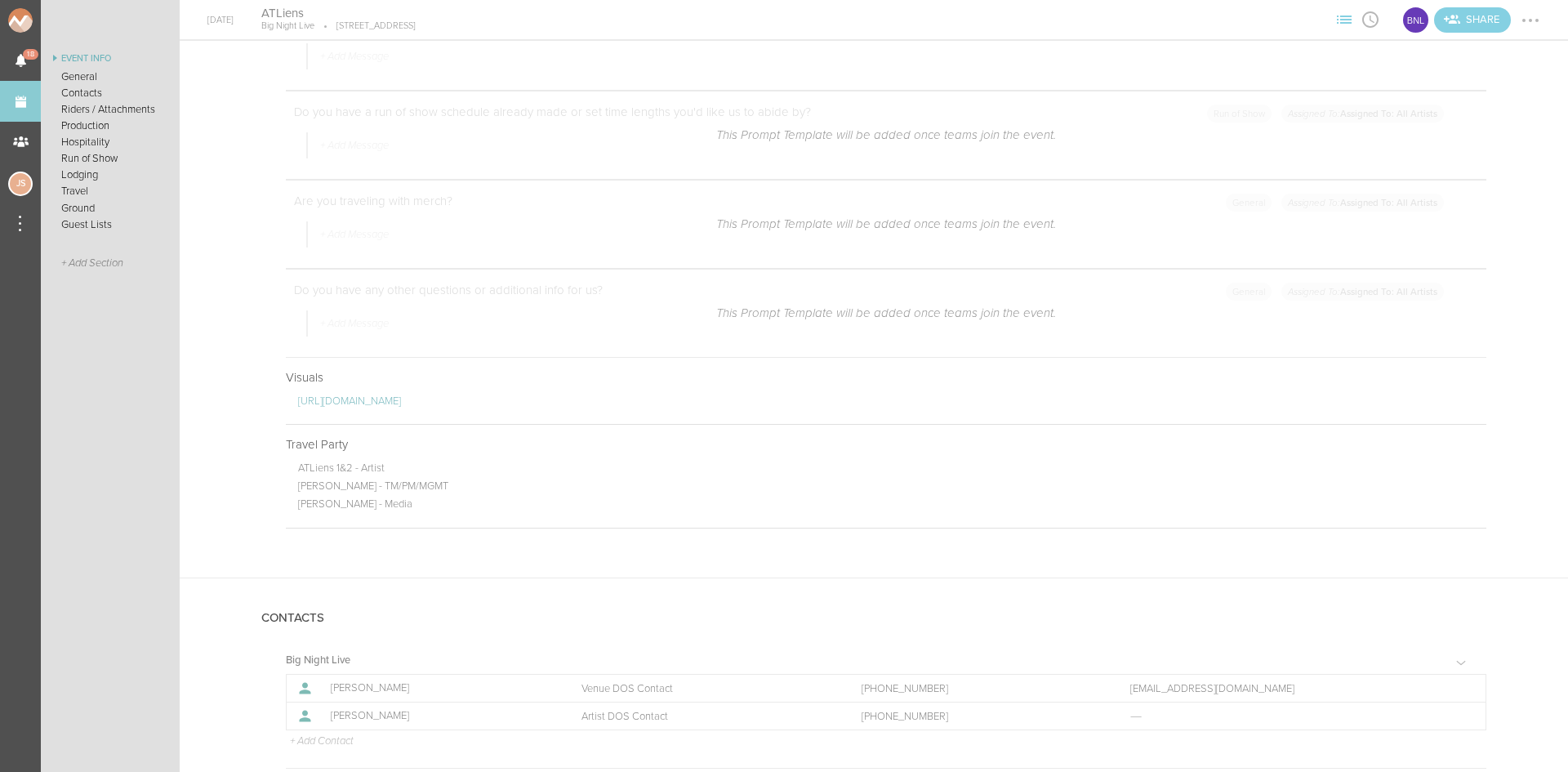
scroll to position [959, 0]
click at [1531, 14] on div at bounding box center [1531, 20] width 26 height 26
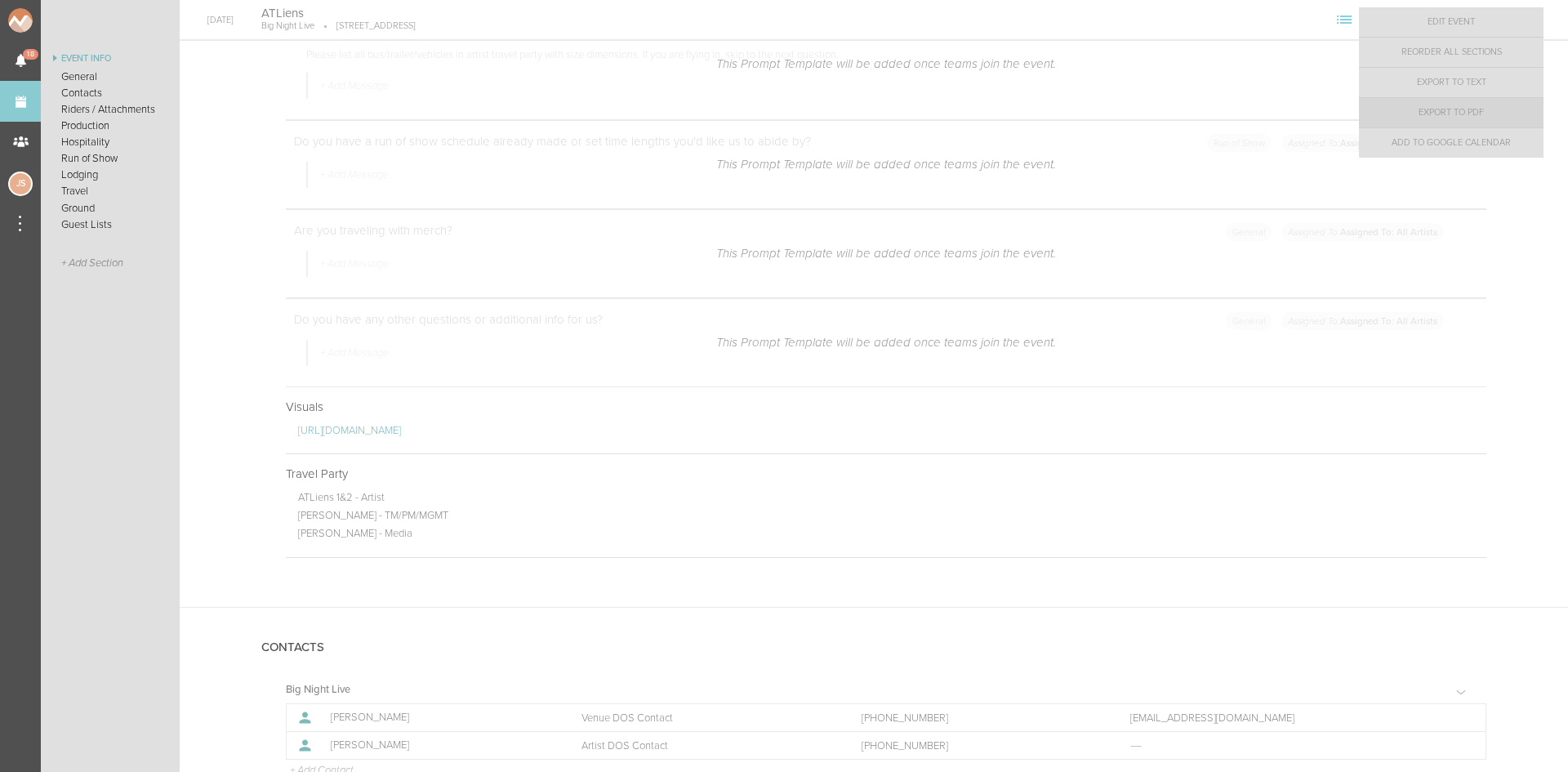
click at [1504, 118] on link "Export to PDF" at bounding box center [1452, 113] width 185 height 30
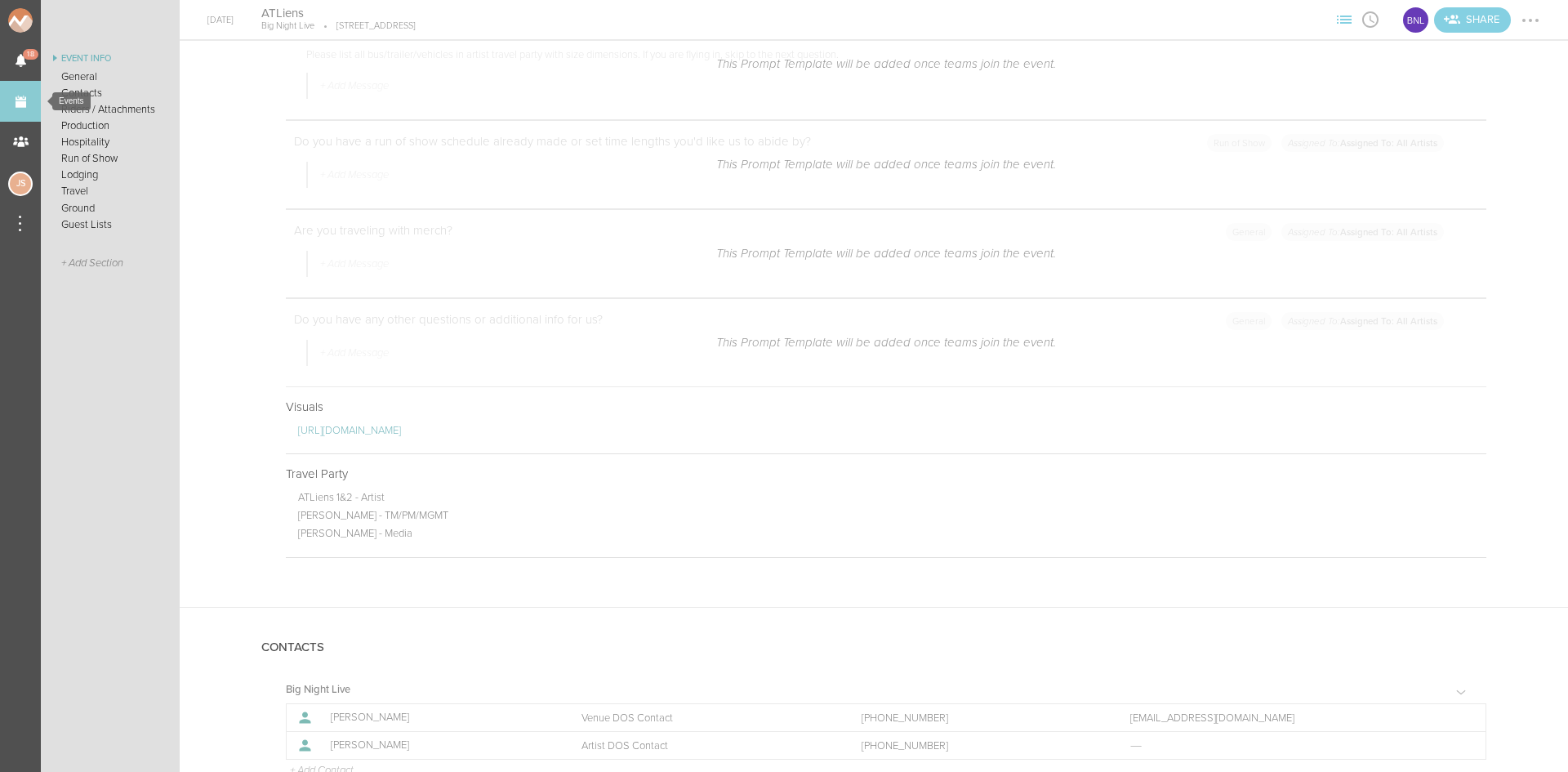
click at [33, 105] on link "Events" at bounding box center [20, 101] width 41 height 41
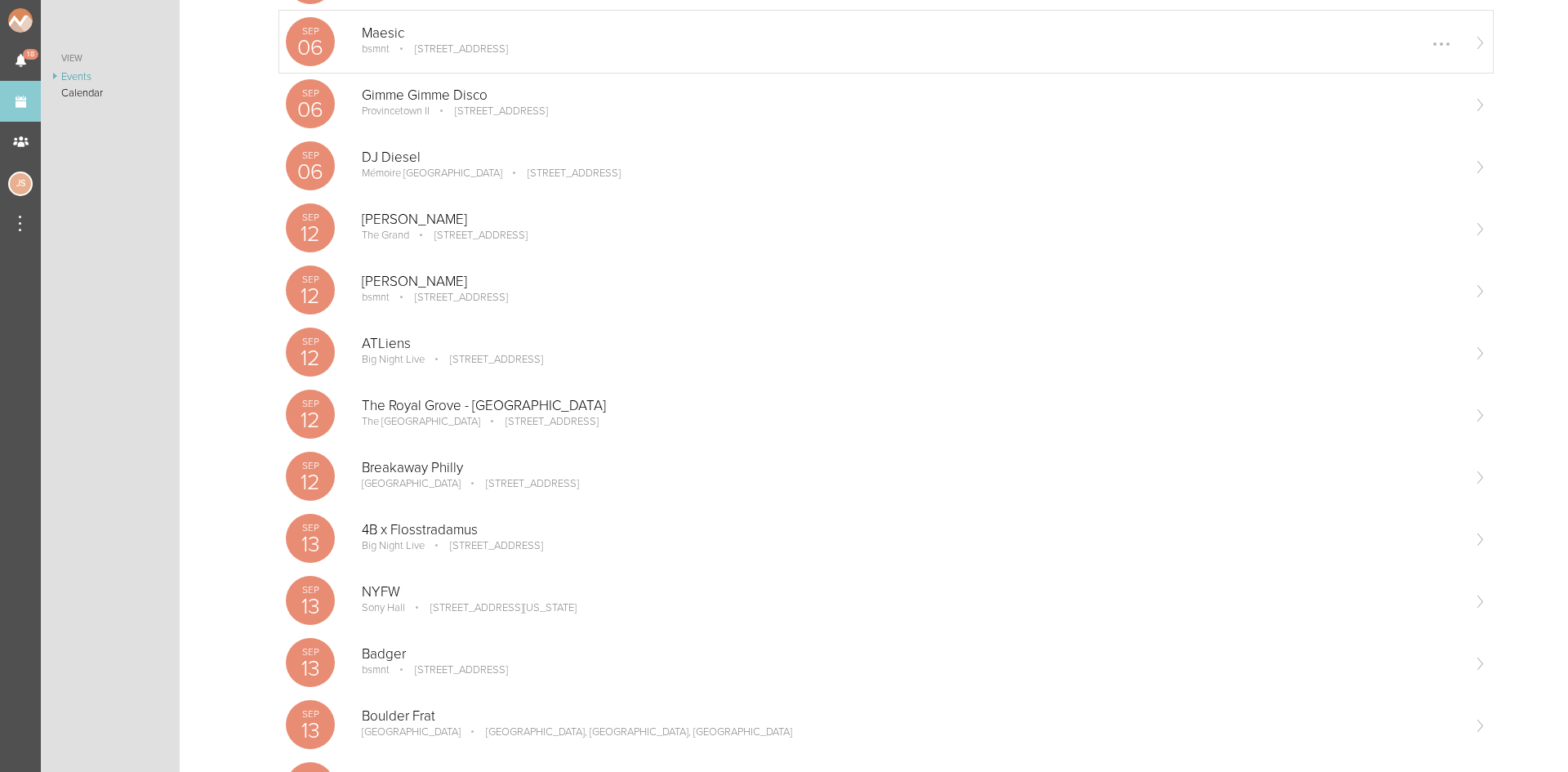
scroll to position [408, 0]
click at [474, 472] on p "Breakaway Philly" at bounding box center [911, 466] width 1099 height 16
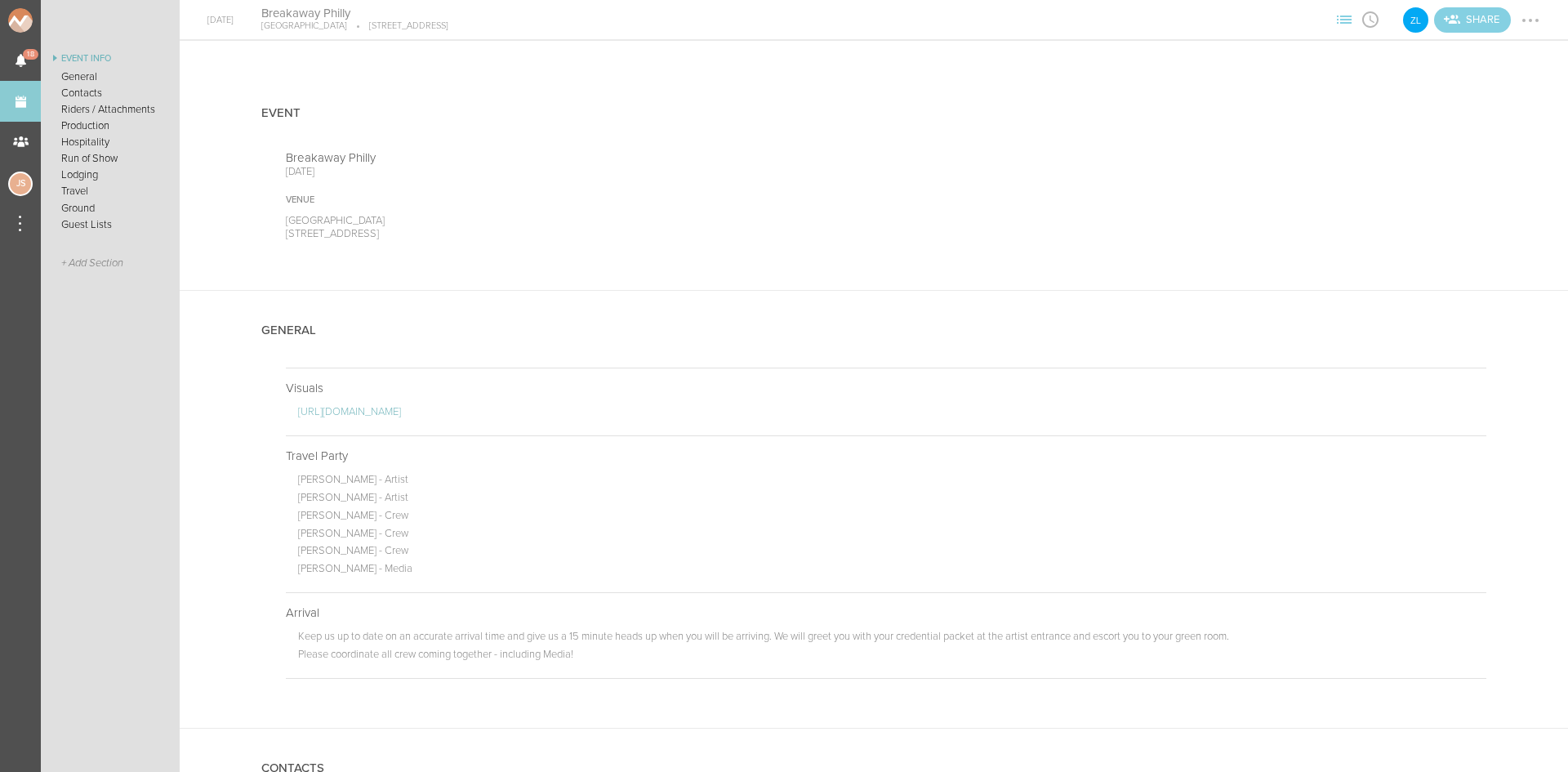
click at [1531, 10] on div at bounding box center [1531, 20] width 26 height 26
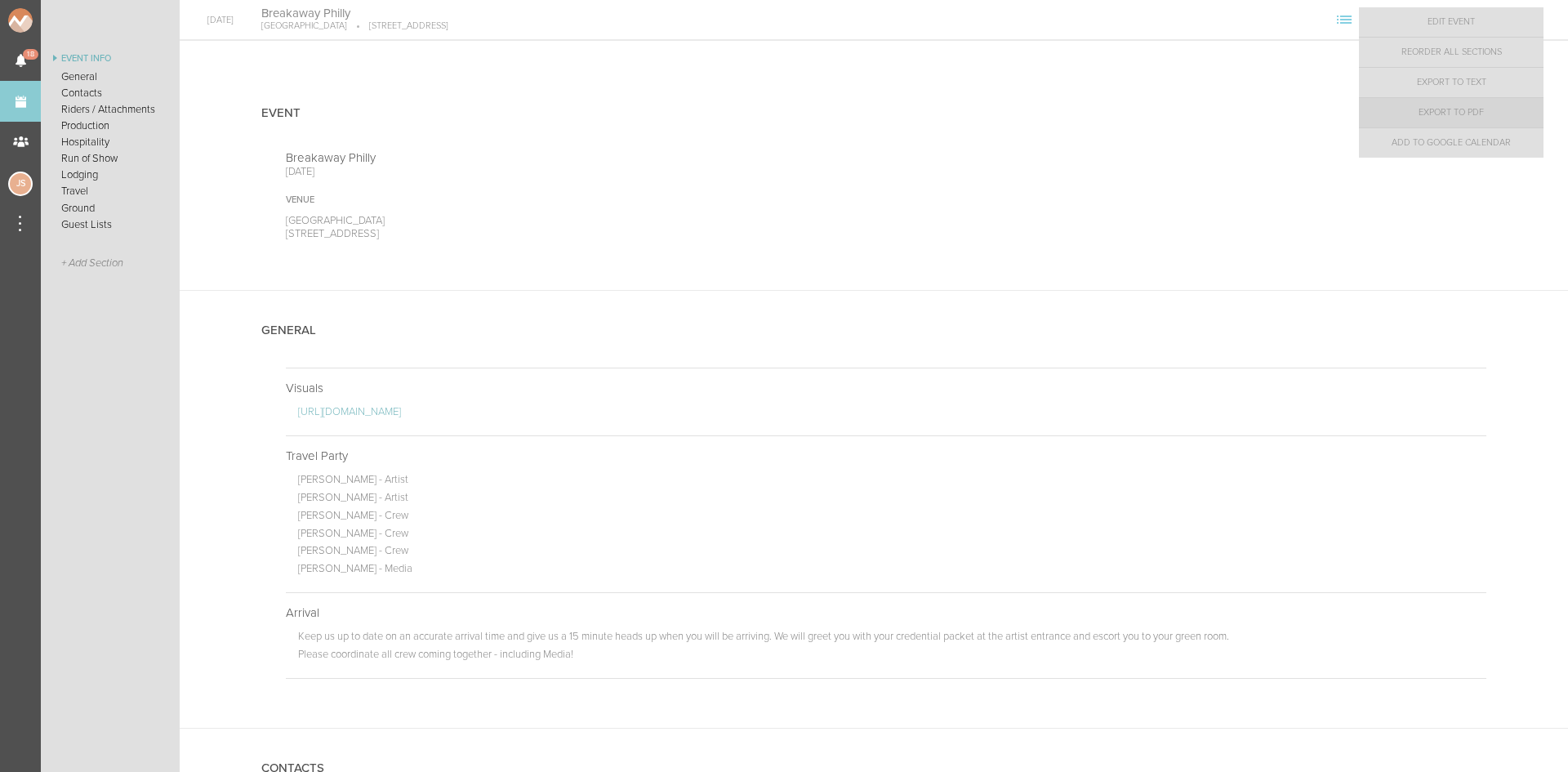
click at [1434, 118] on link "Export to PDF" at bounding box center [1452, 113] width 185 height 30
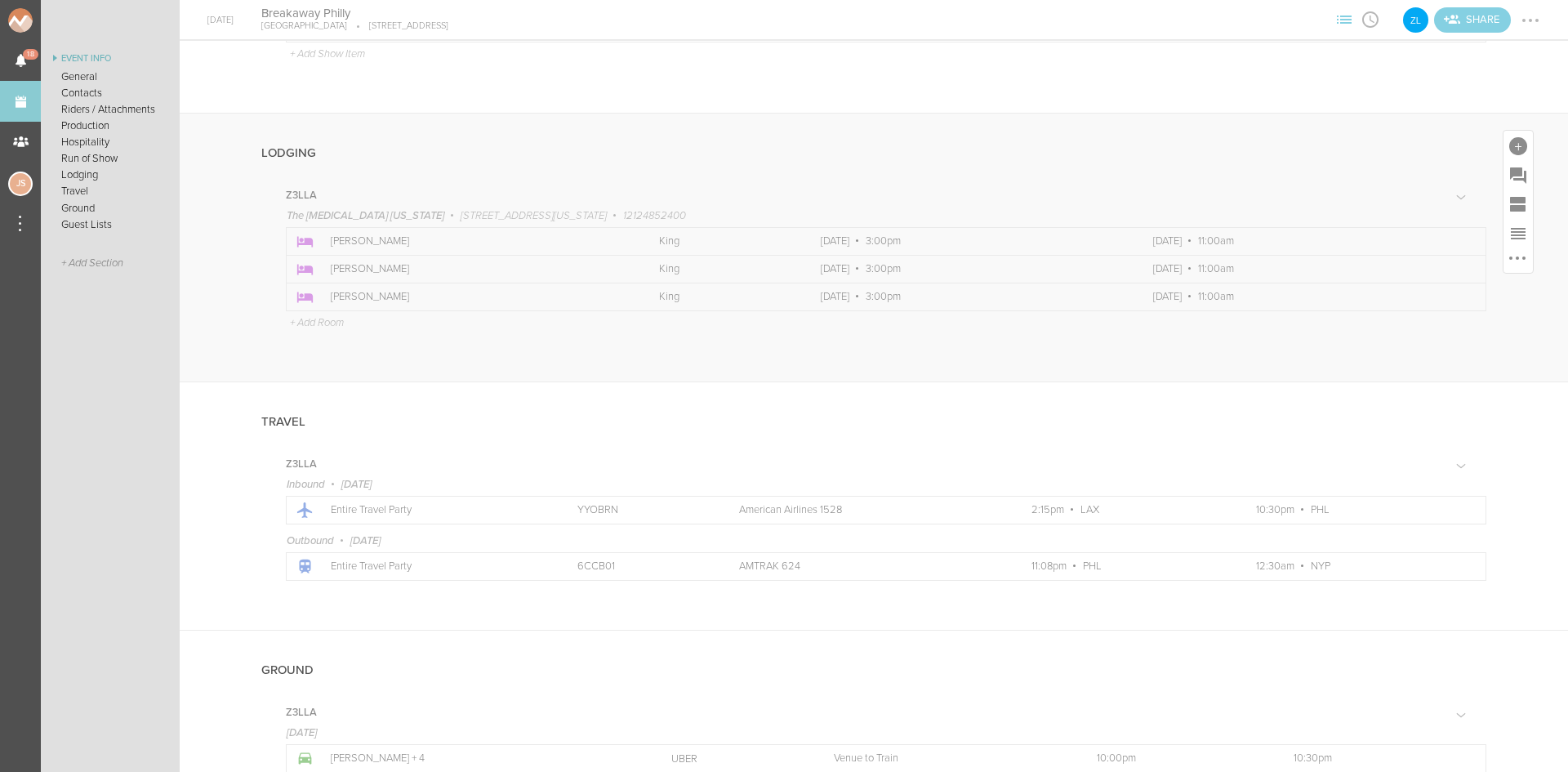
scroll to position [2060, 0]
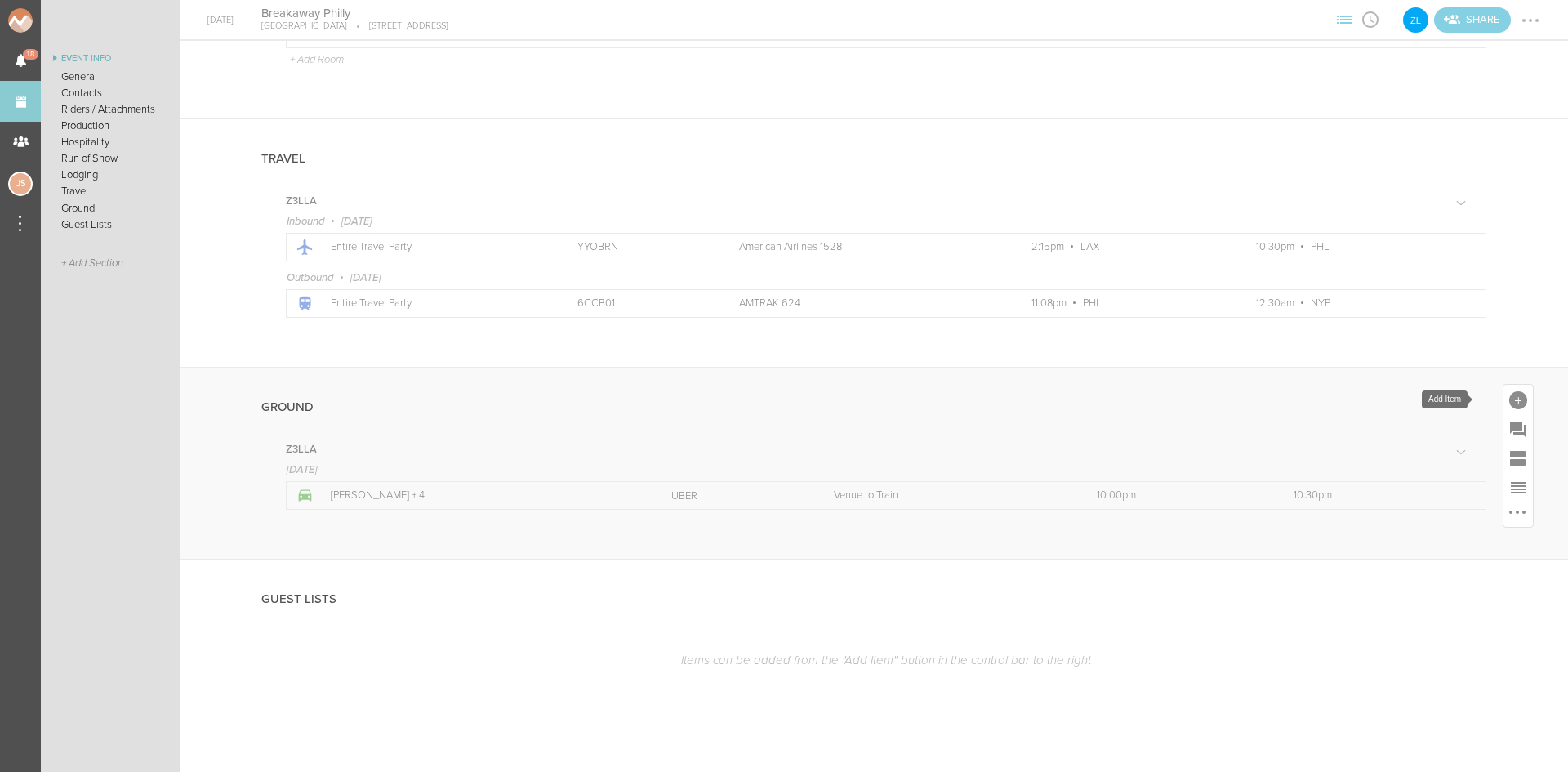
click at [1510, 397] on div at bounding box center [1518, 399] width 18 height 18
click at [1486, 551] on icon at bounding box center [1497, 543] width 22 height 20
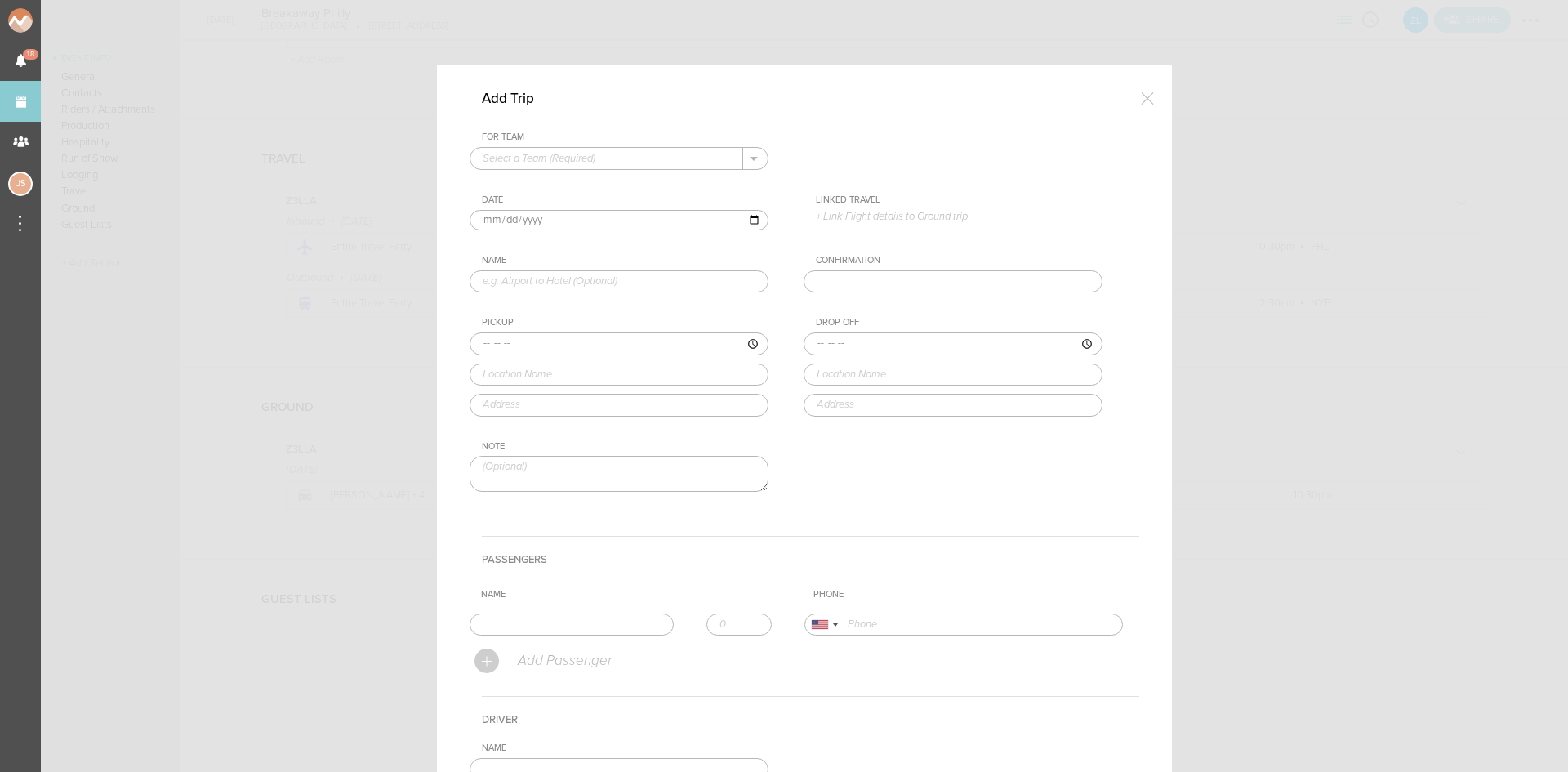
click at [632, 162] on input "text" at bounding box center [607, 158] width 273 height 21
click at [621, 185] on p "Z3LLA" at bounding box center [619, 185] width 273 height 28
type input "Z3LLA"
click at [521, 278] on input "text" at bounding box center [619, 281] width 299 height 23
type input "Train to Hotel"
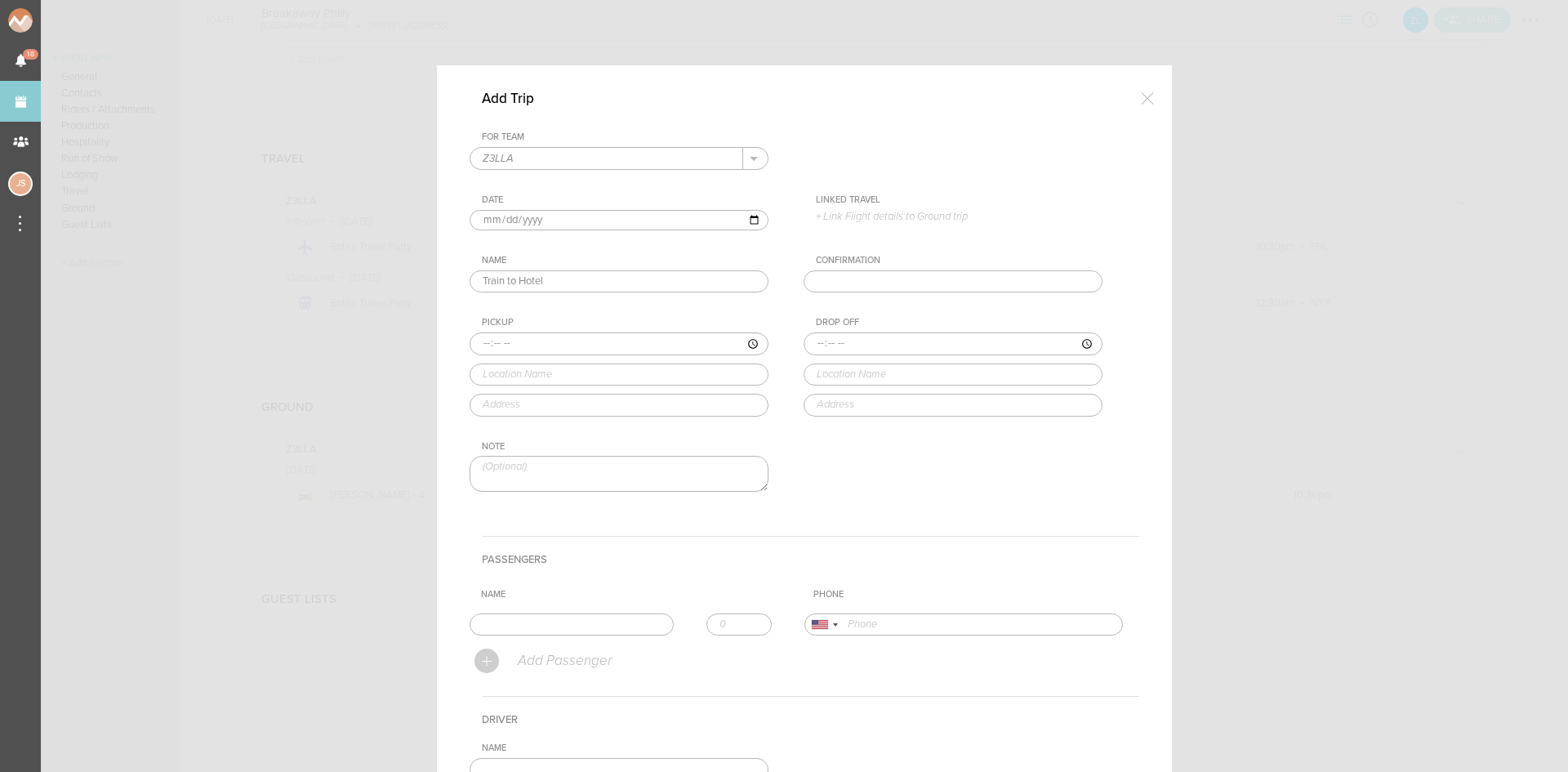
click at [477, 340] on input "time" at bounding box center [619, 344] width 299 height 23
type input "00:30"
click at [500, 215] on input "[DATE]" at bounding box center [619, 221] width 299 height 21
type input "2025-09-13"
click at [533, 375] on input "text" at bounding box center [619, 374] width 299 height 23
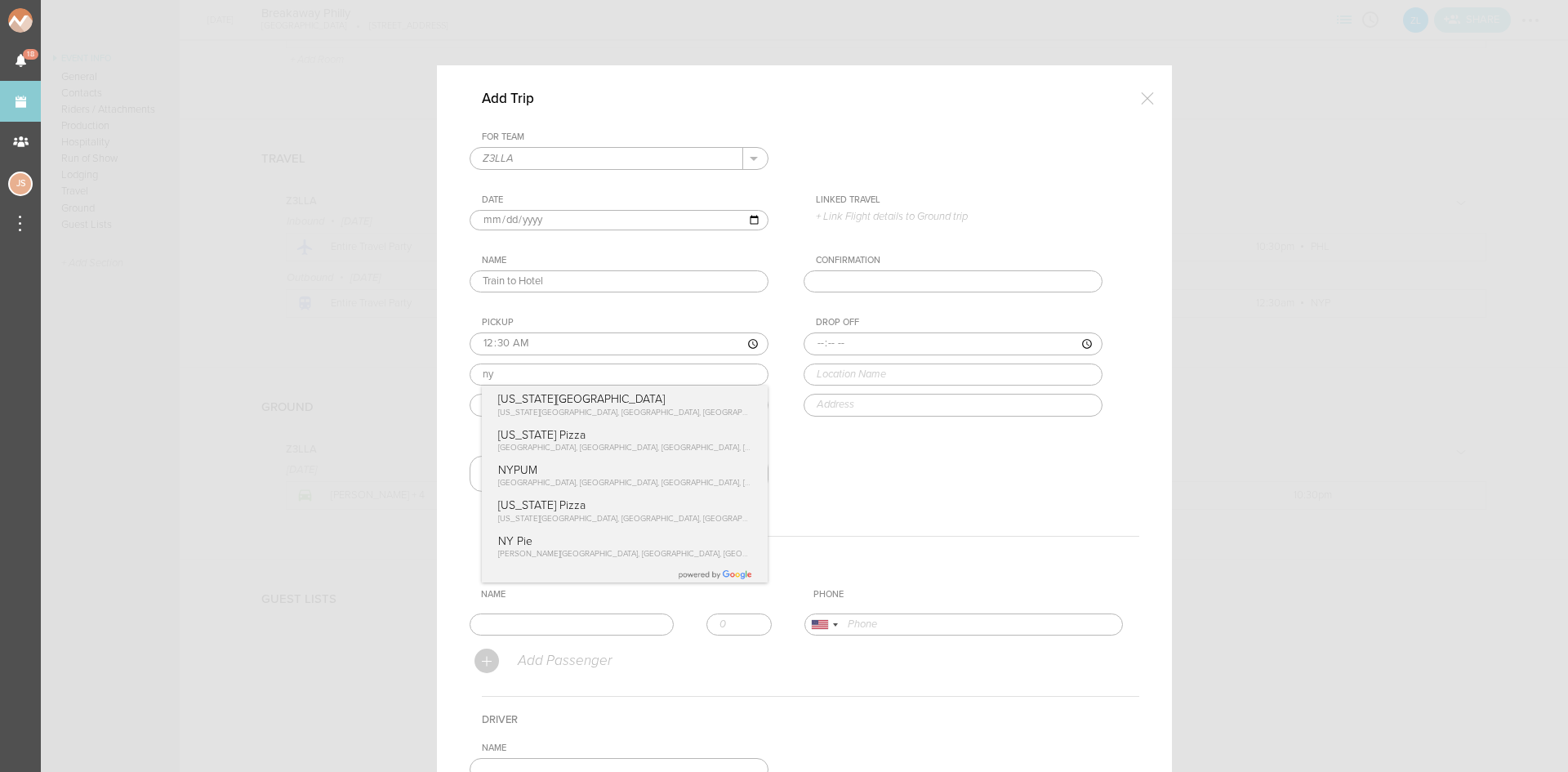
type input "n"
click at [547, 416] on div "Pickup 00:30 penn stat Penn Station West 31st Street, New York, NY, USA Penn St…" at bounding box center [636, 366] width 332 height 99
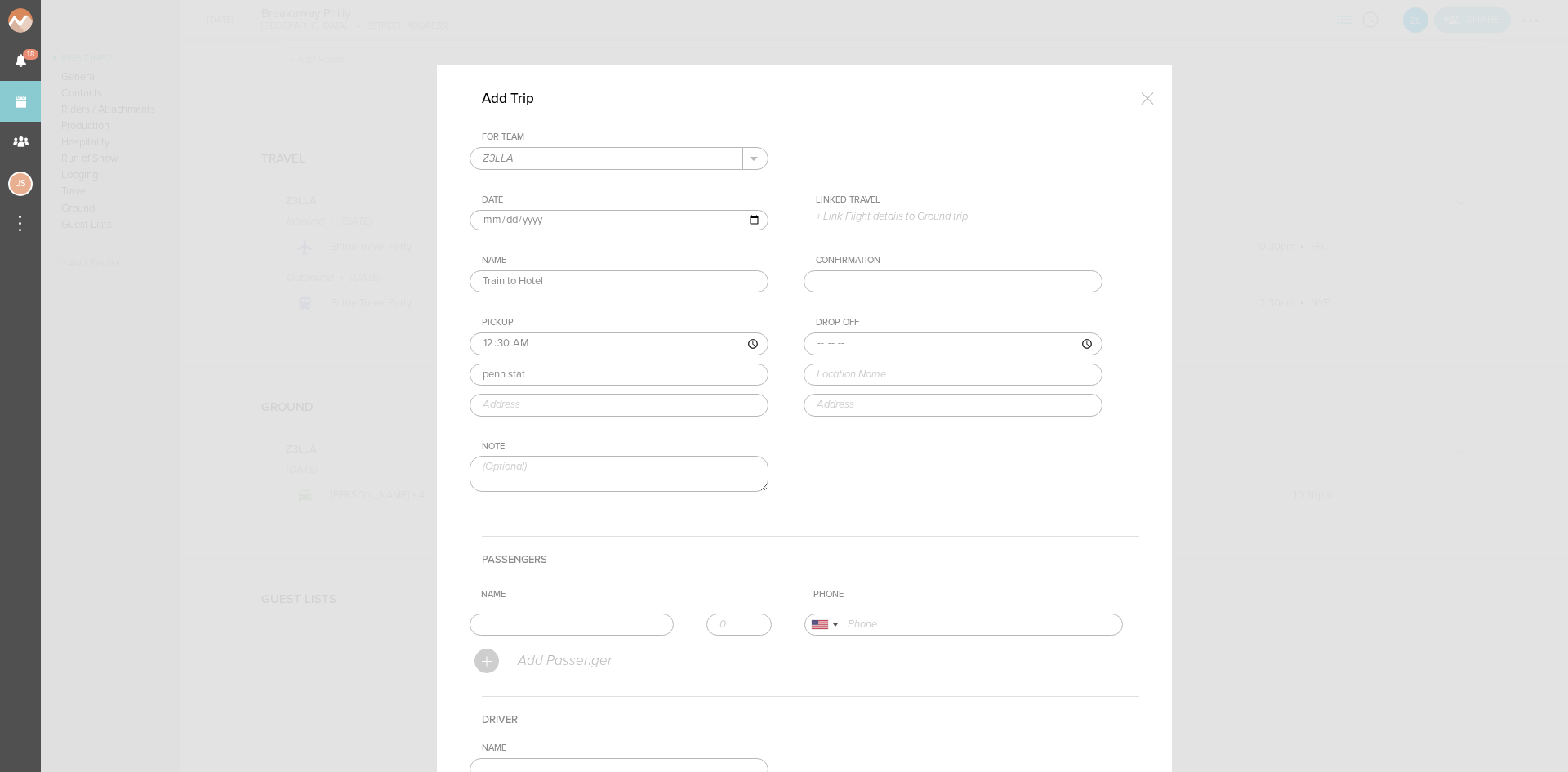
type input "Penn Station"
type input "7th avenue and, W 31st St, New York, NY 10119, USA"
click at [810, 340] on input "time" at bounding box center [953, 344] width 299 height 23
type input "00:40"
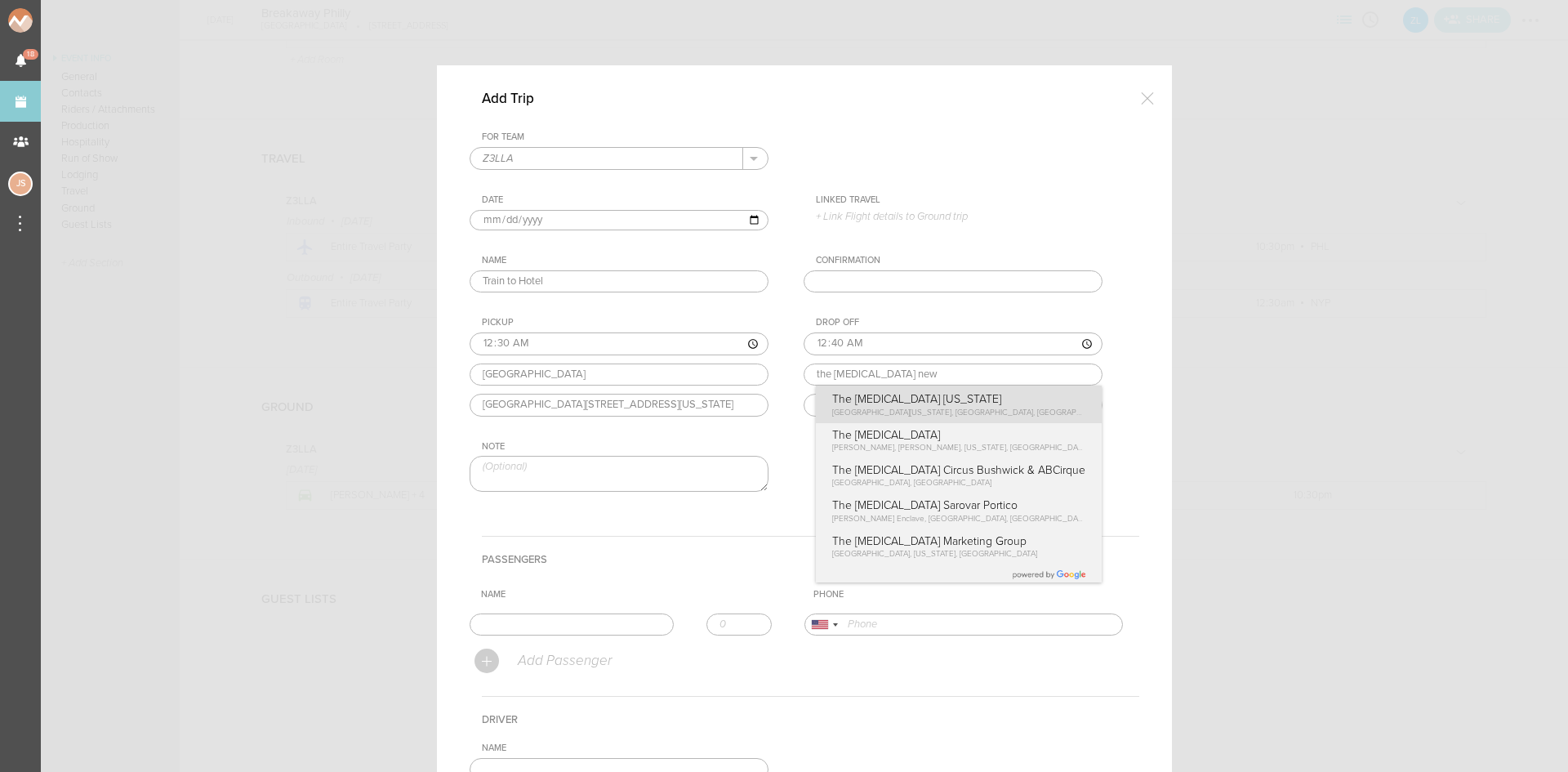
click at [939, 419] on div "For Team Z3LLA + Add New Team Z3LLA . Z3LLA Date 2025-09-13 Linked Travel 9/10 …" at bounding box center [804, 325] width 670 height 388
type input "The Muse New York"
type input "130 W 46th St, New York, NY 10036, USA"
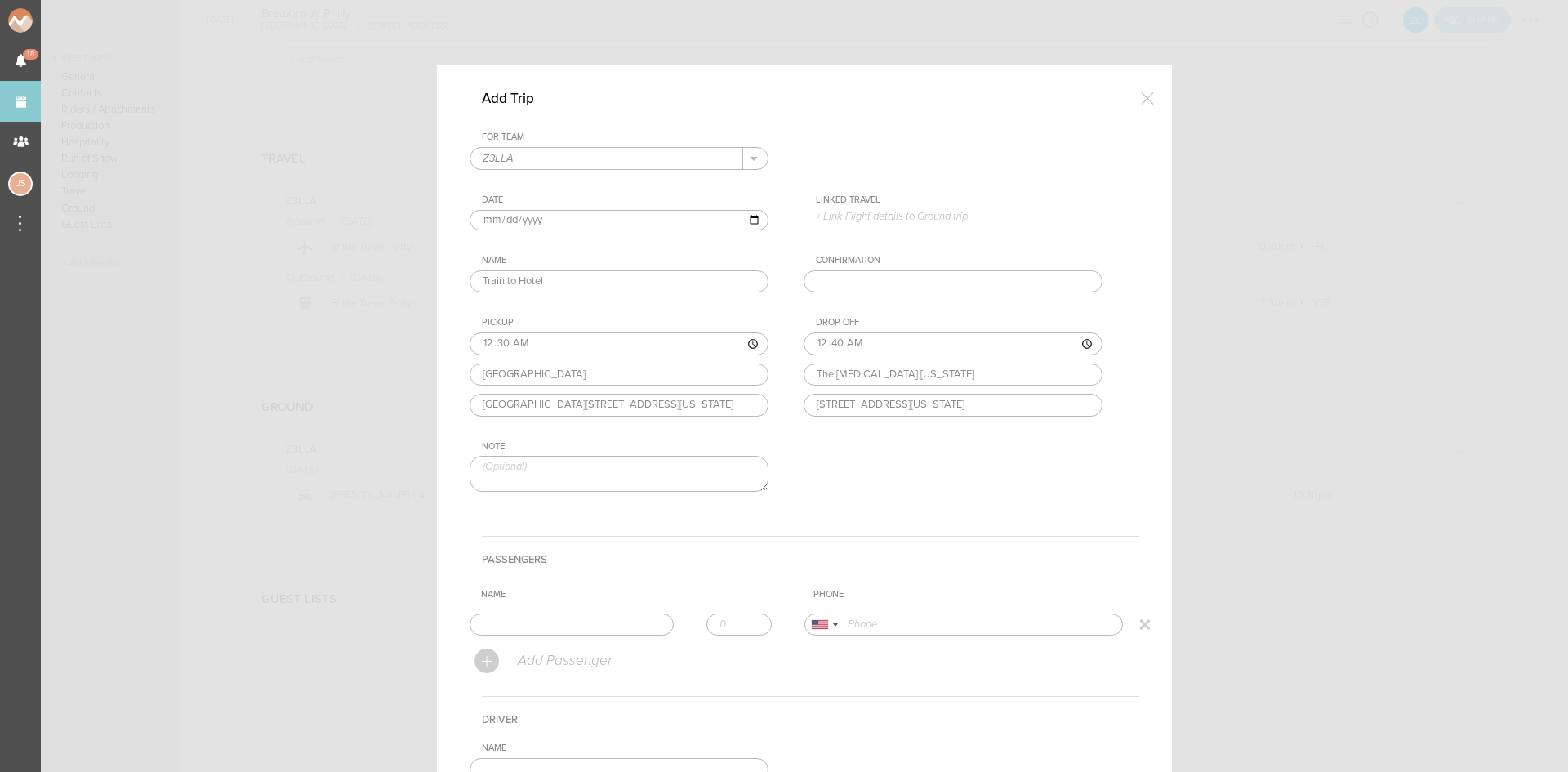
click at [588, 620] on input "text" at bounding box center [572, 624] width 204 height 23
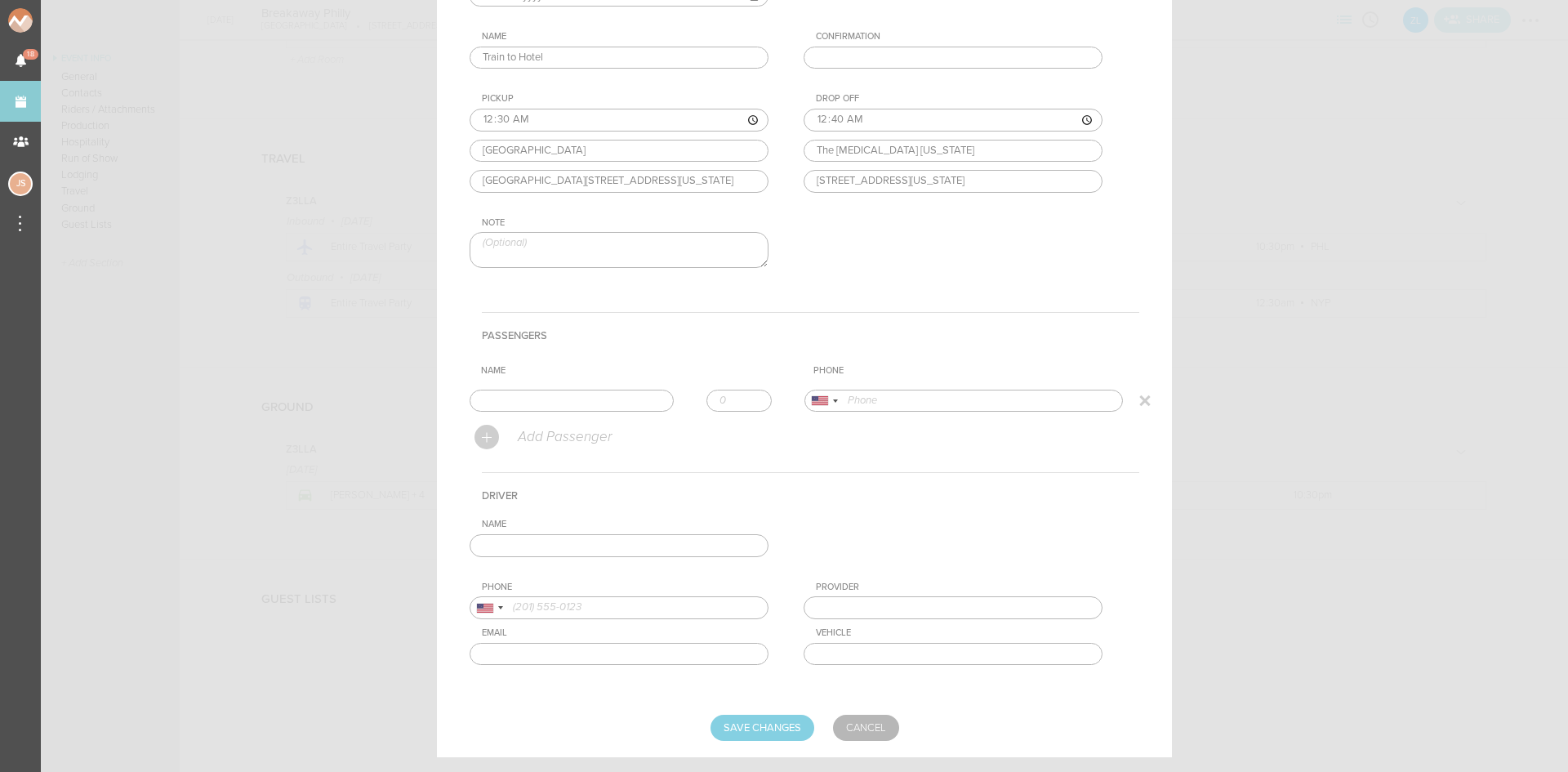
scroll to position [245, 0]
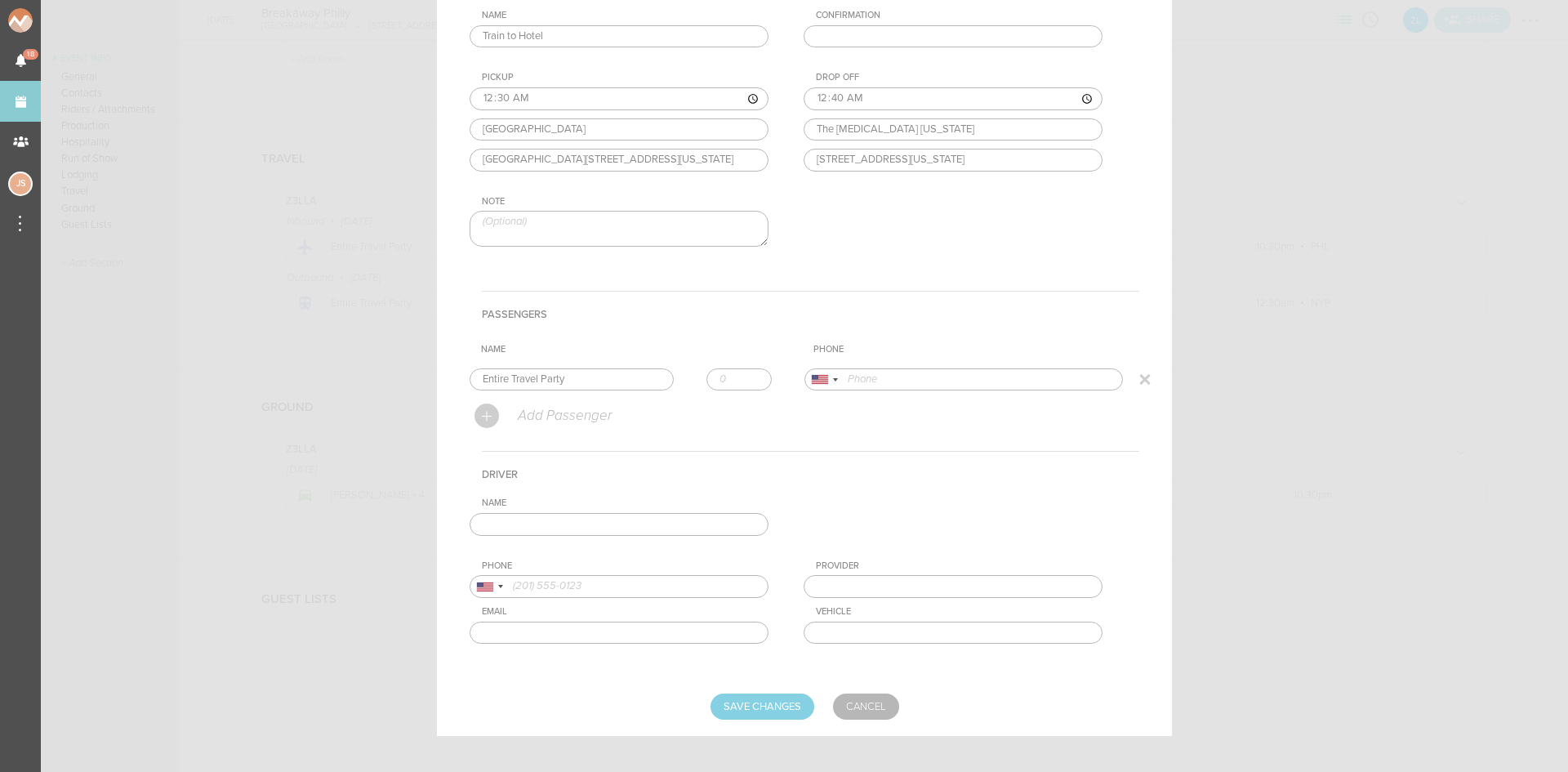
type input "Entire Travel Party"
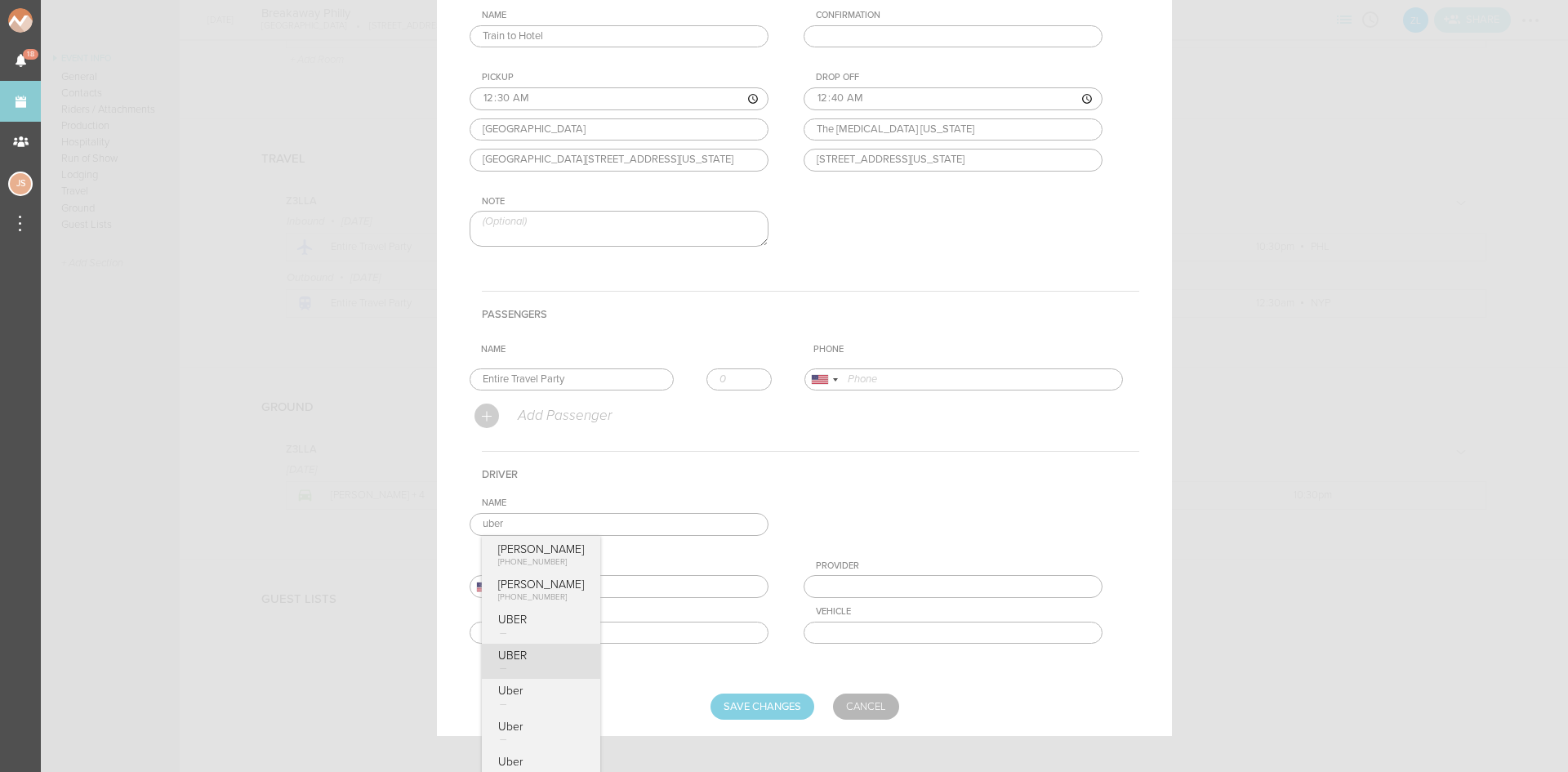
type input "UBER"
click at [577, 652] on div "Name UBER Hubert +48 796 622 037 Max Huberman +1 (646) 483-5238 UBER UBER Uber …" at bounding box center [804, 583] width 670 height 171
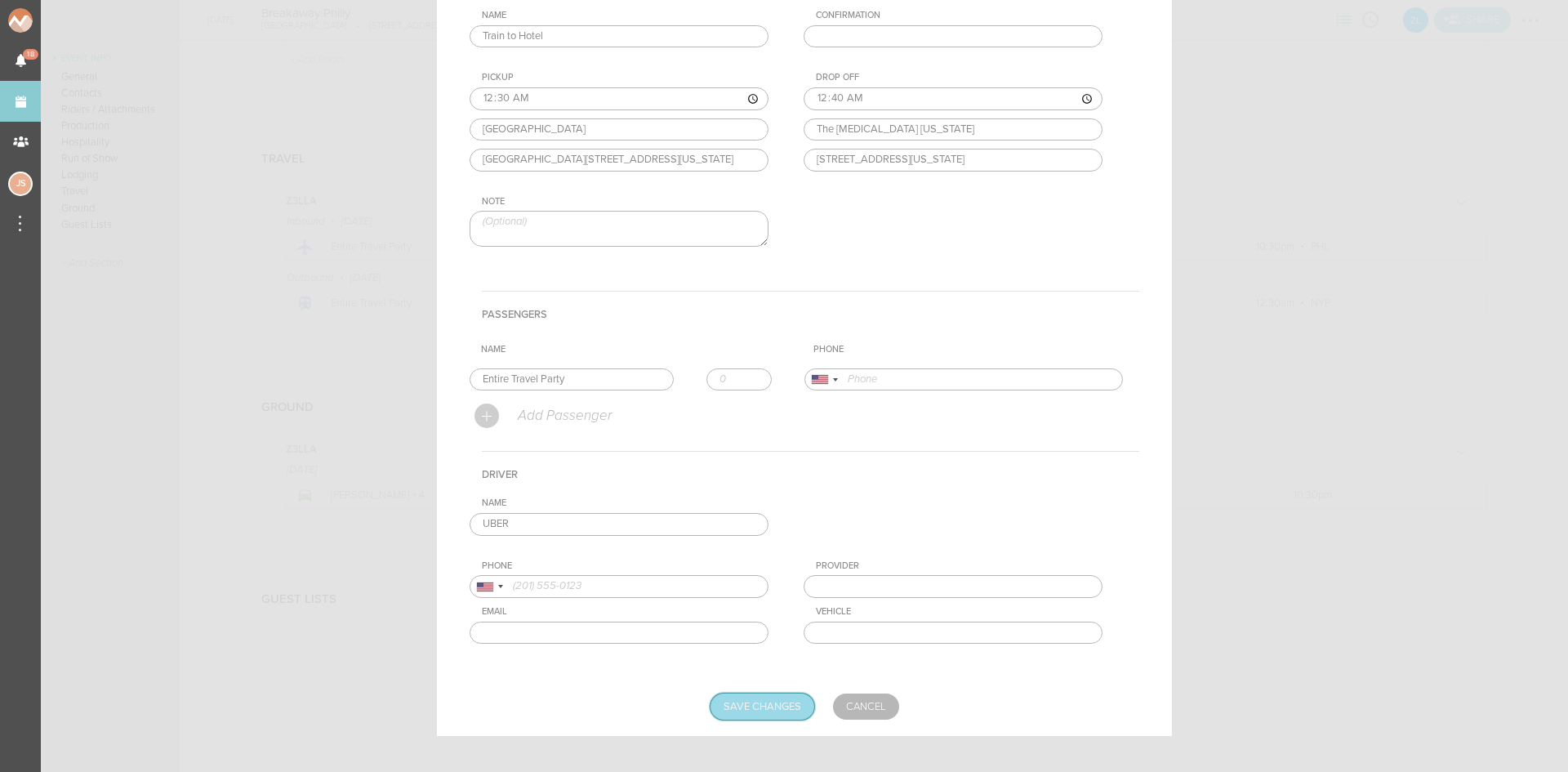
click at [717, 699] on input "Save Changes" at bounding box center [762, 706] width 103 height 26
type input "Saving..."
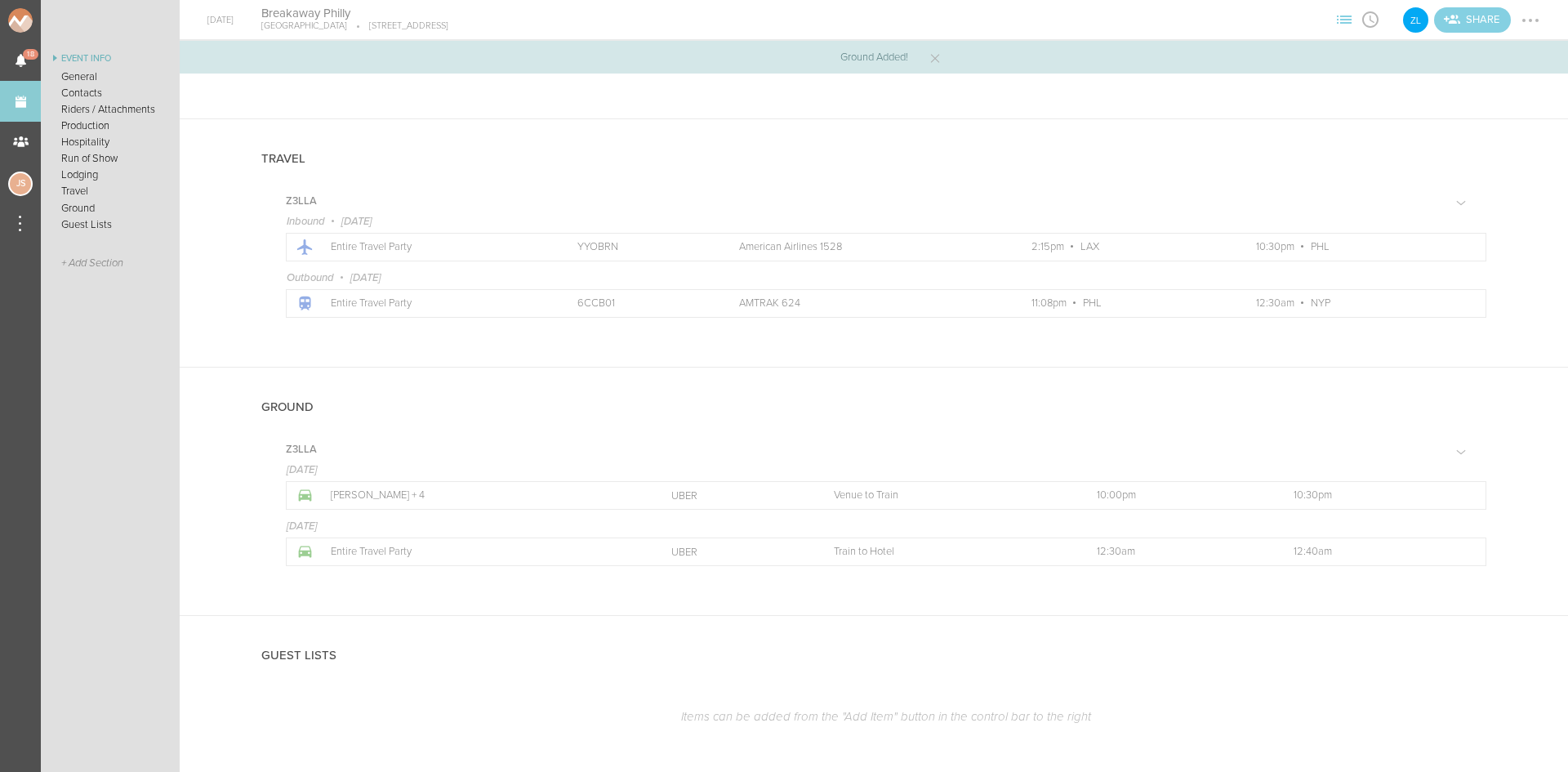
drag, startPoint x: 1538, startPoint y: 16, endPoint x: 1538, endPoint y: 44, distance: 28.0
click at [1538, 16] on div at bounding box center [1531, 20] width 26 height 26
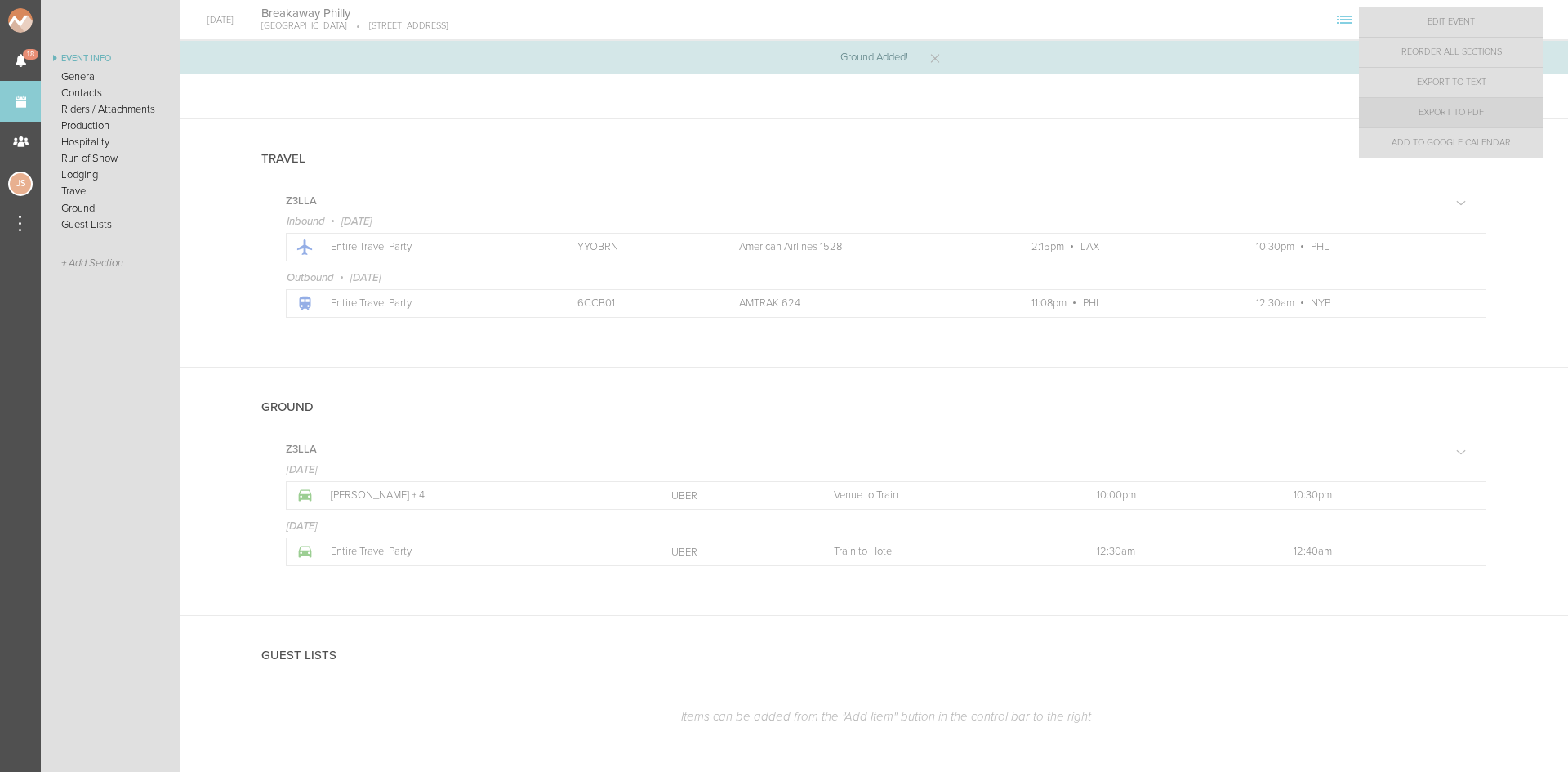
click at [1514, 111] on link "Export to PDF" at bounding box center [1452, 113] width 185 height 30
